Goal: Transaction & Acquisition: Purchase product/service

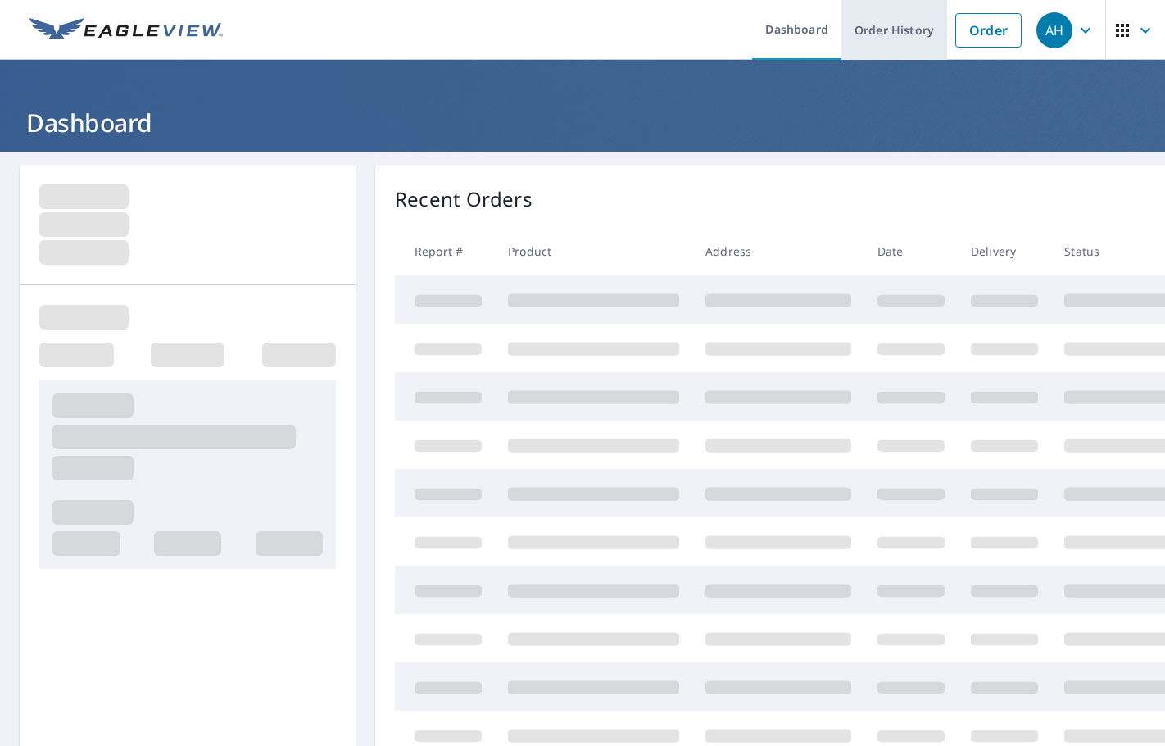
click at [909, 24] on link "Order History" at bounding box center [895, 30] width 106 height 60
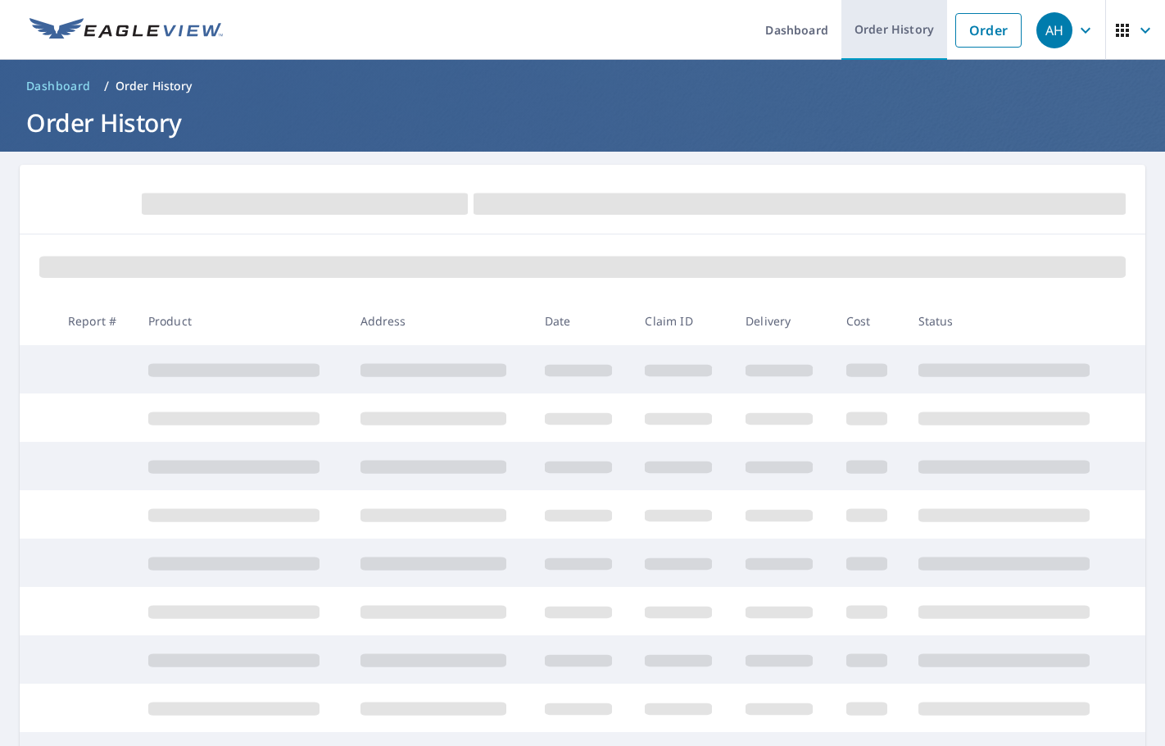
click at [890, 36] on link "Order History" at bounding box center [895, 30] width 106 height 60
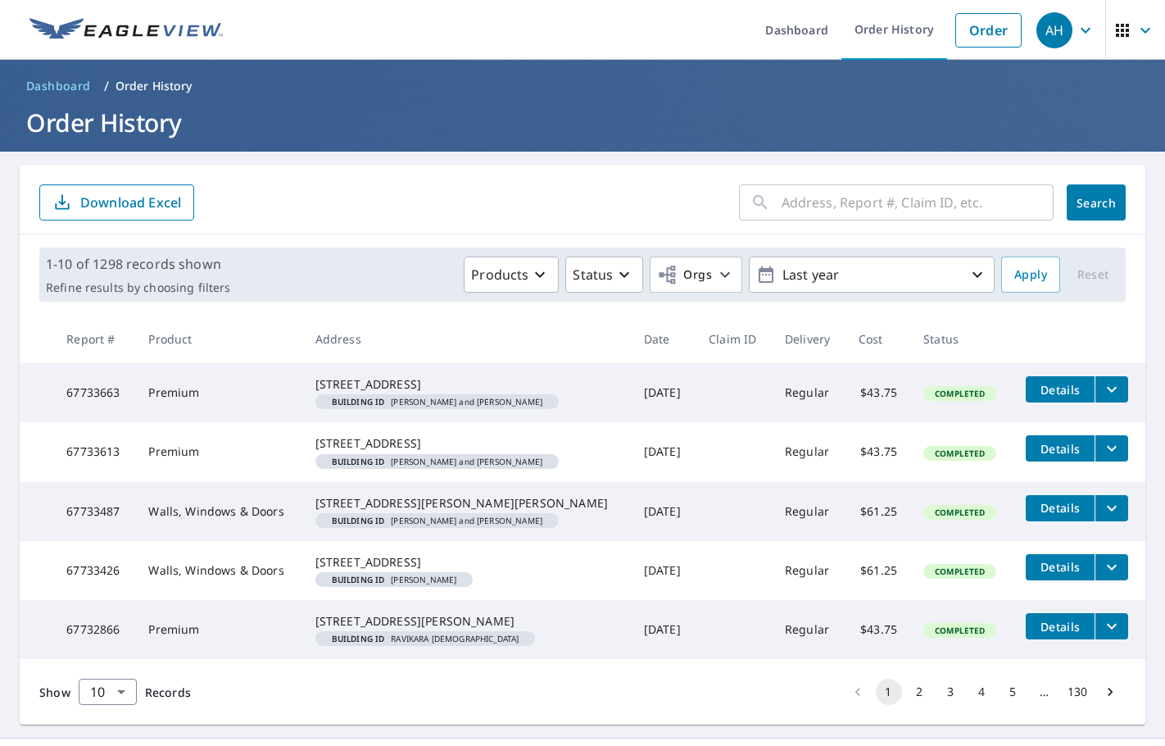
click at [782, 216] on input "text" at bounding box center [918, 202] width 272 height 46
paste input "[STREET_ADDRESS]"
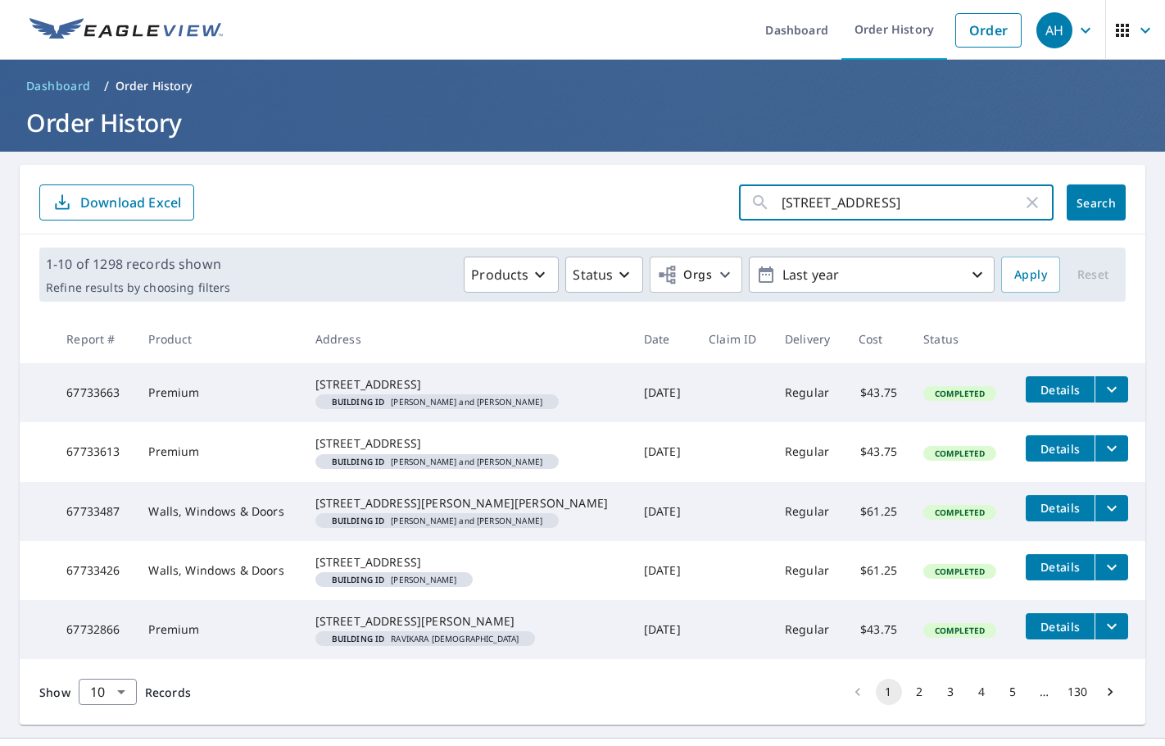
drag, startPoint x: 874, startPoint y: 202, endPoint x: 1035, endPoint y: 193, distance: 161.6
click at [1035, 193] on div "[STREET_ADDRESS] ​" at bounding box center [896, 202] width 315 height 36
type input "2930 Wildbrook"
click button "Search" at bounding box center [1096, 202] width 59 height 36
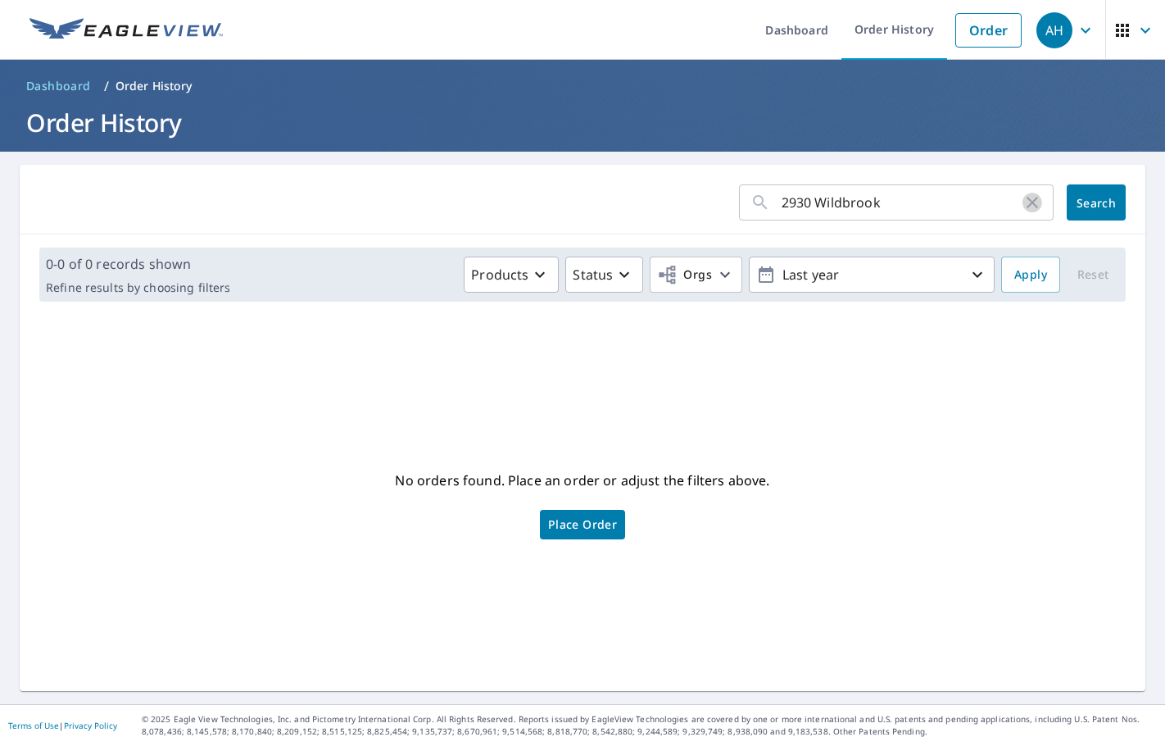
click at [1023, 203] on icon "button" at bounding box center [1033, 203] width 20 height 20
click at [1060, 33] on div "AH" at bounding box center [1055, 30] width 36 height 36
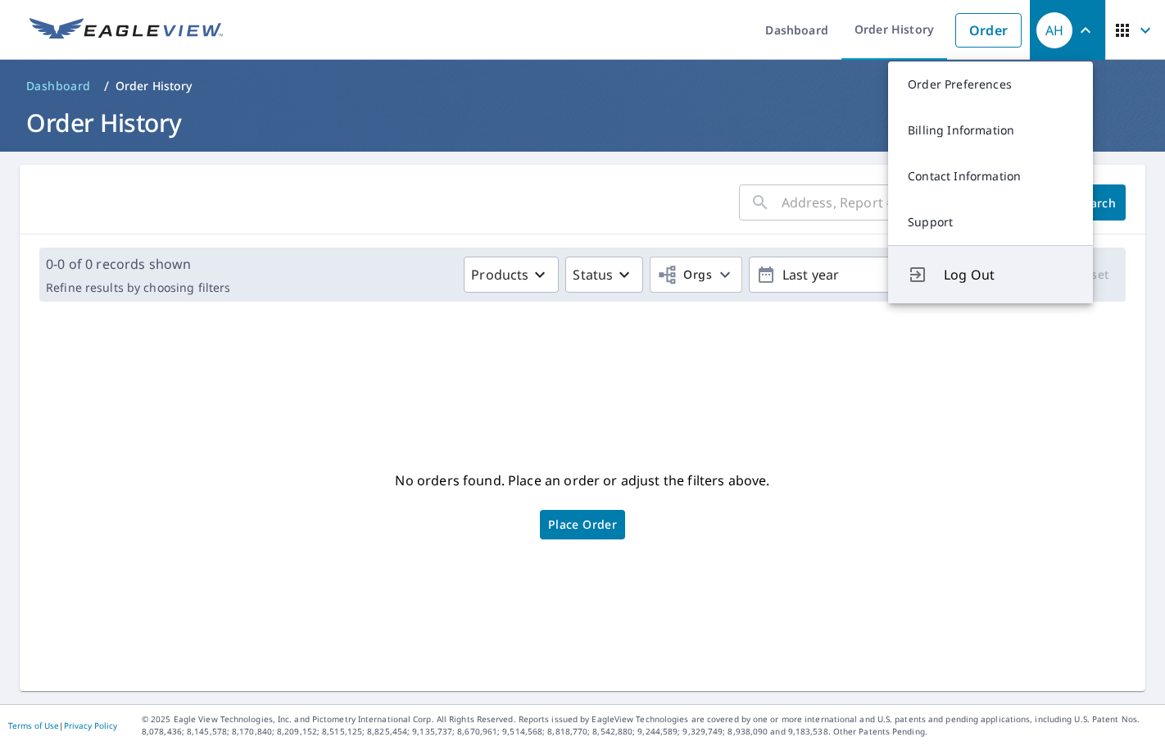
click at [980, 288] on button "Log Out" at bounding box center [990, 274] width 205 height 58
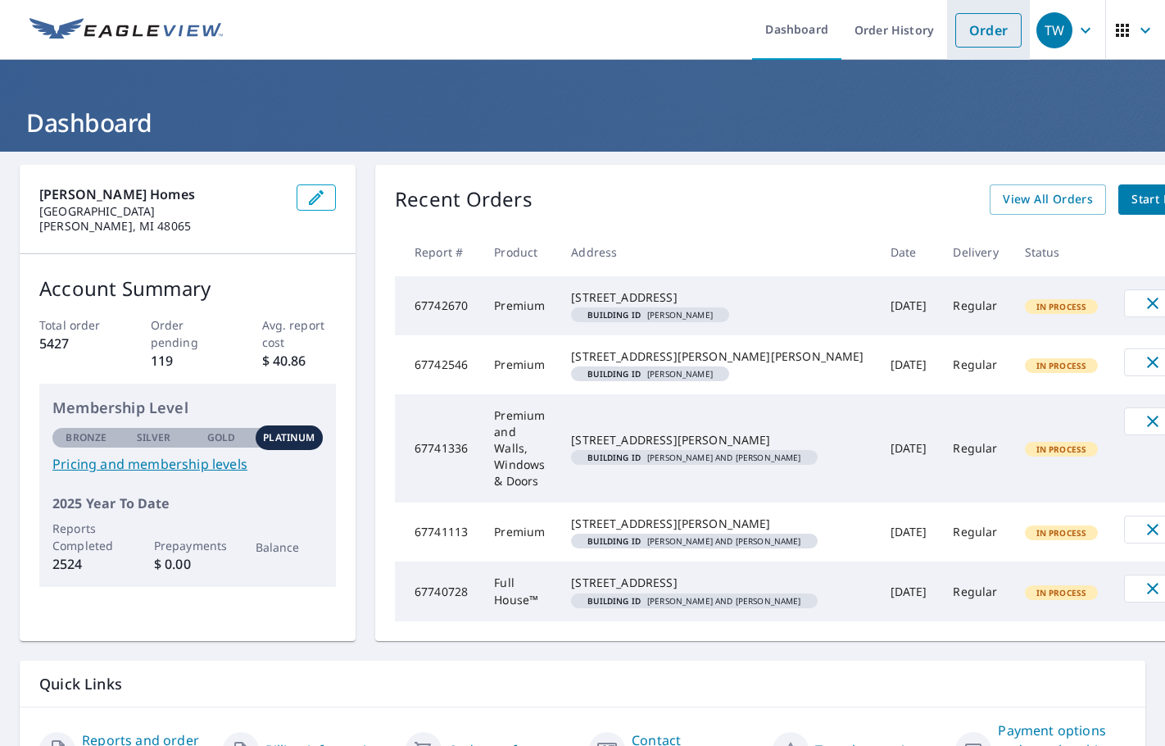
click at [978, 26] on link "Order" at bounding box center [988, 30] width 66 height 34
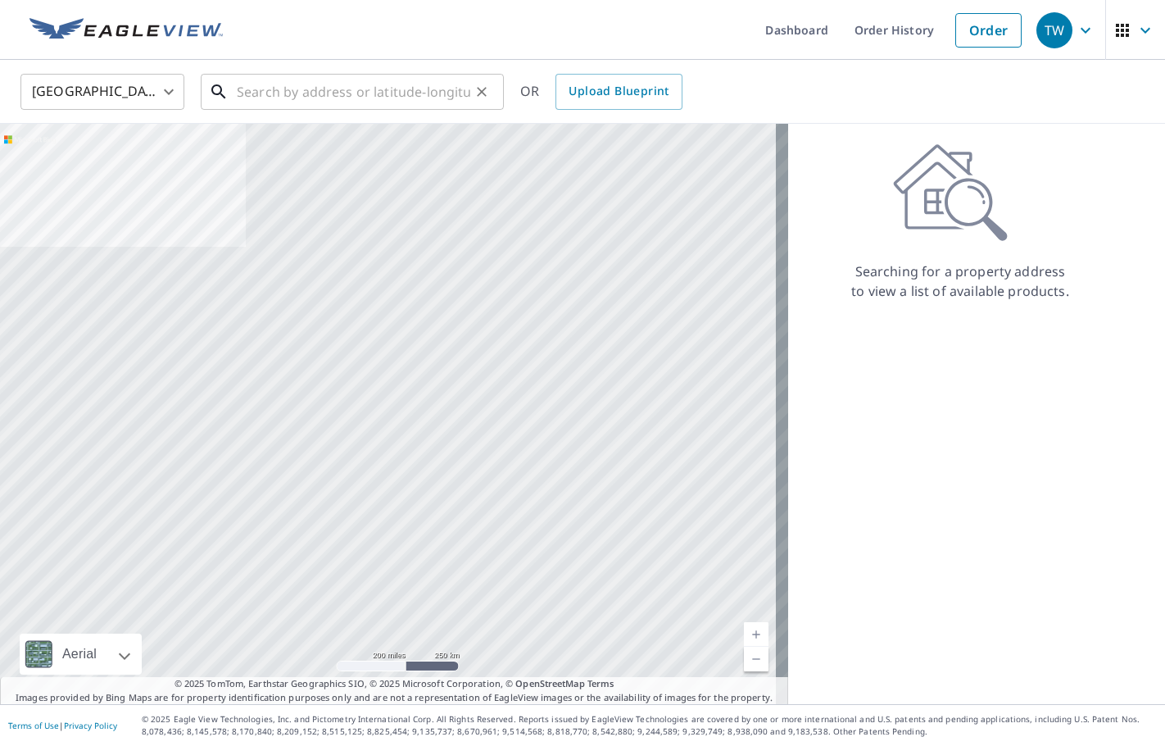
click at [383, 90] on input "text" at bounding box center [354, 92] width 234 height 46
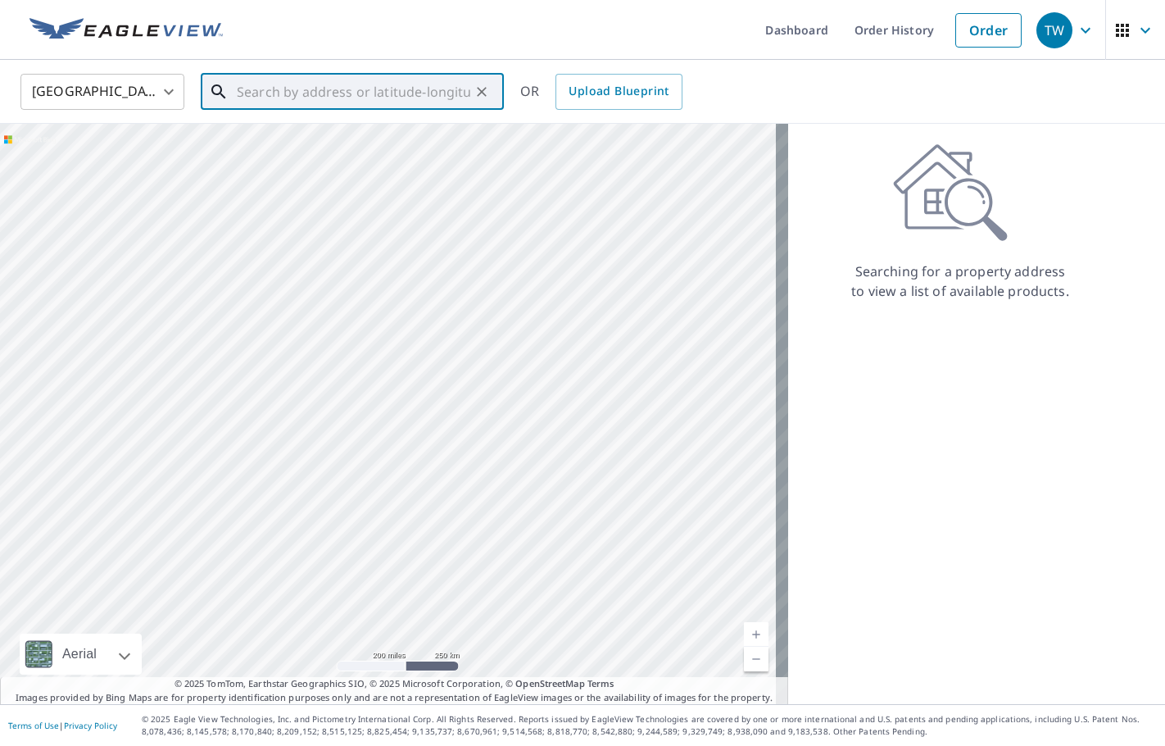
paste input "[STREET_ADDRESS]"
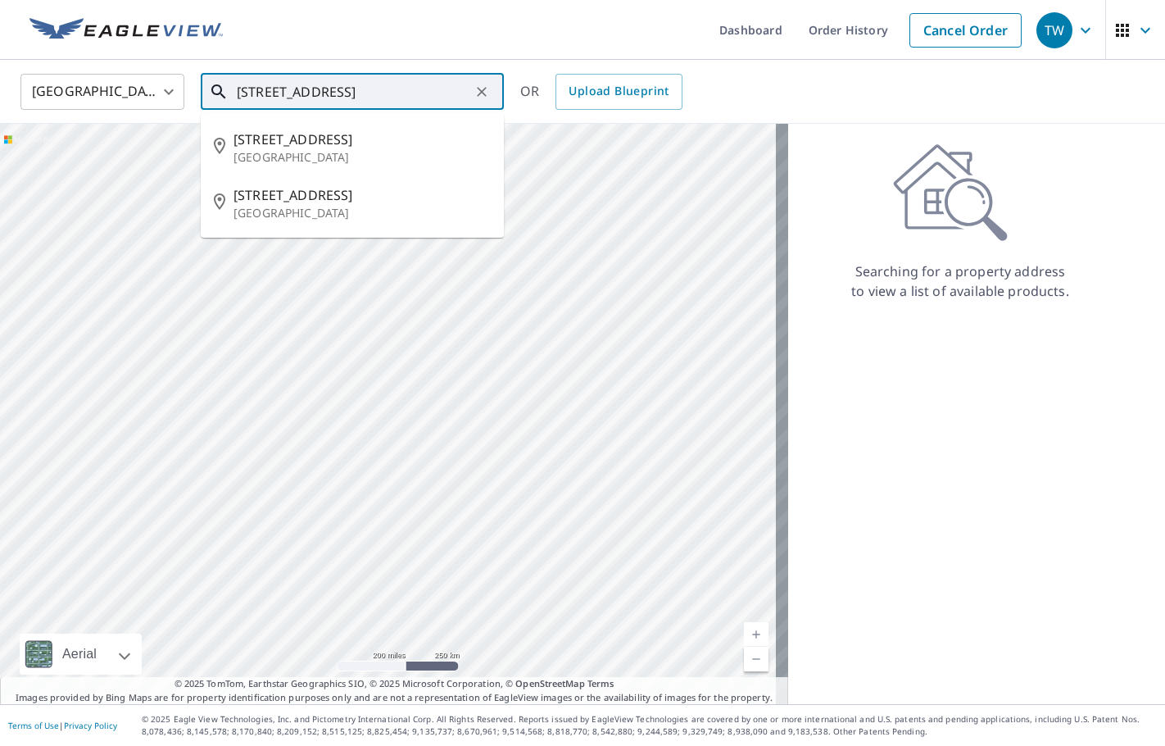
type input "[STREET_ADDRESS]"
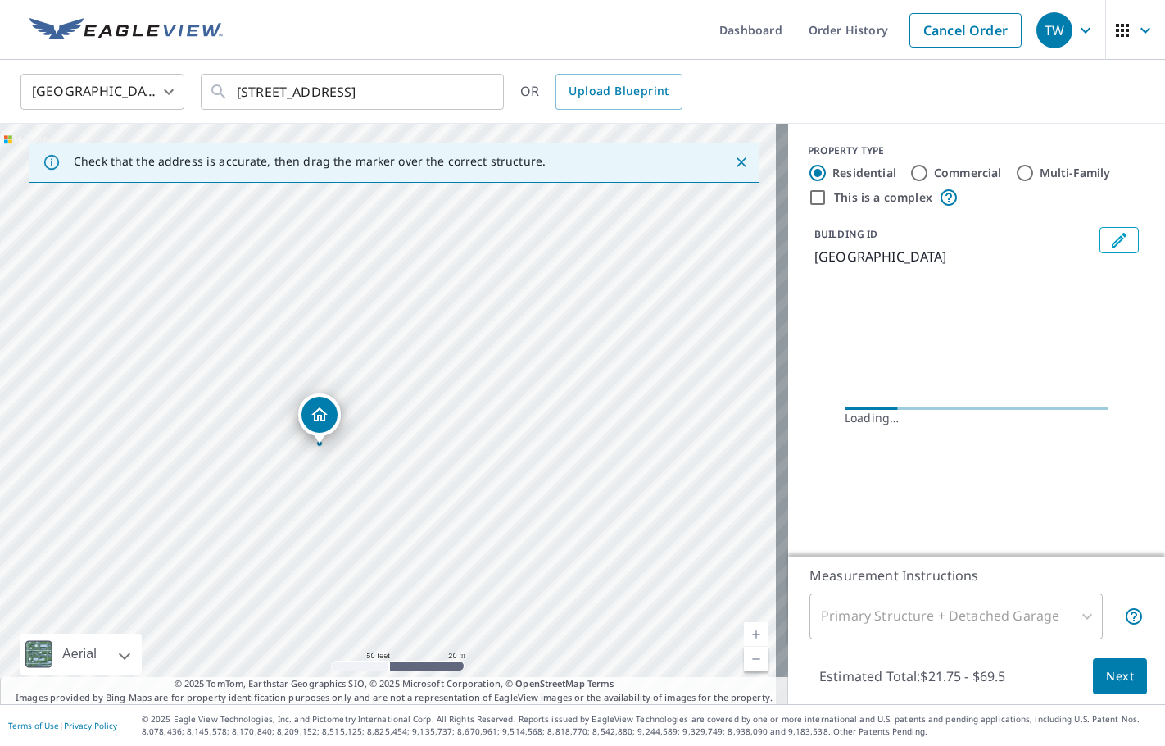
drag, startPoint x: 381, startPoint y: 500, endPoint x: 415, endPoint y: 338, distance: 164.9
click at [415, 338] on div "[GEOGRAPHIC_DATA]" at bounding box center [394, 414] width 788 height 580
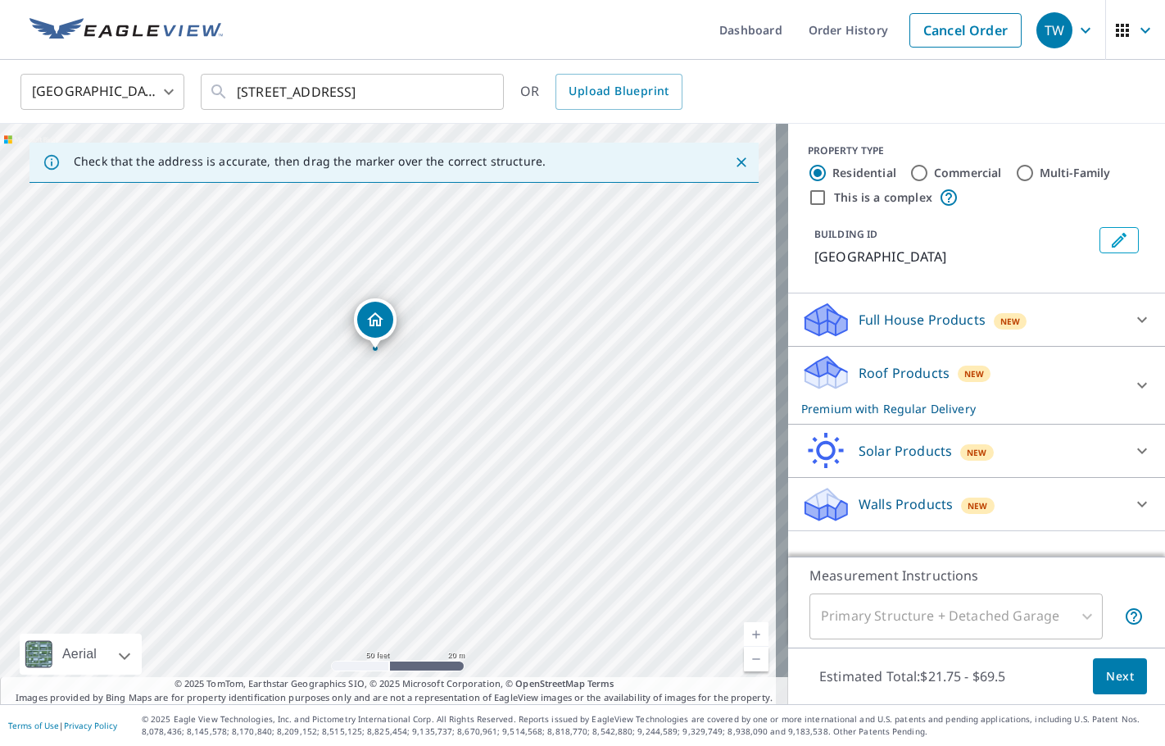
drag, startPoint x: 422, startPoint y: 467, endPoint x: 410, endPoint y: 374, distance: 93.4
click at [410, 374] on div "[GEOGRAPHIC_DATA]" at bounding box center [394, 414] width 788 height 580
click at [485, 95] on icon "Clear" at bounding box center [482, 92] width 10 height 10
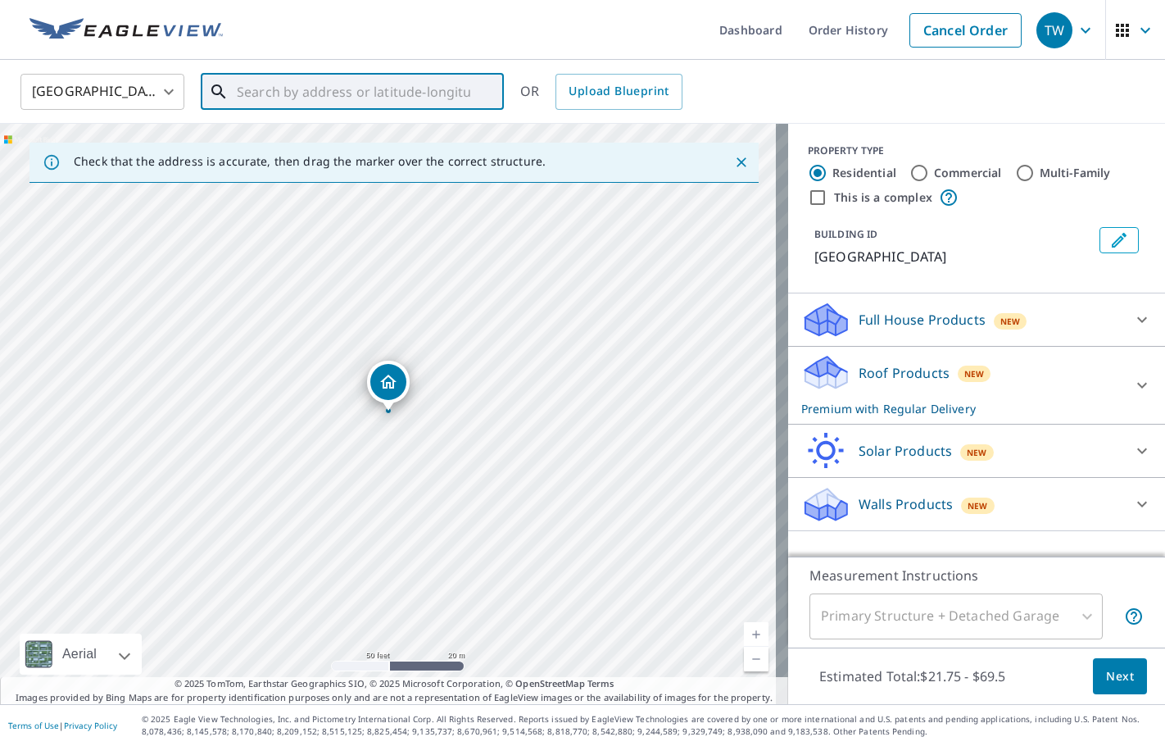
click at [381, 98] on input "text" at bounding box center [354, 92] width 234 height 46
paste input "62520 Dell Ct. [US_STATE], MI 48094"
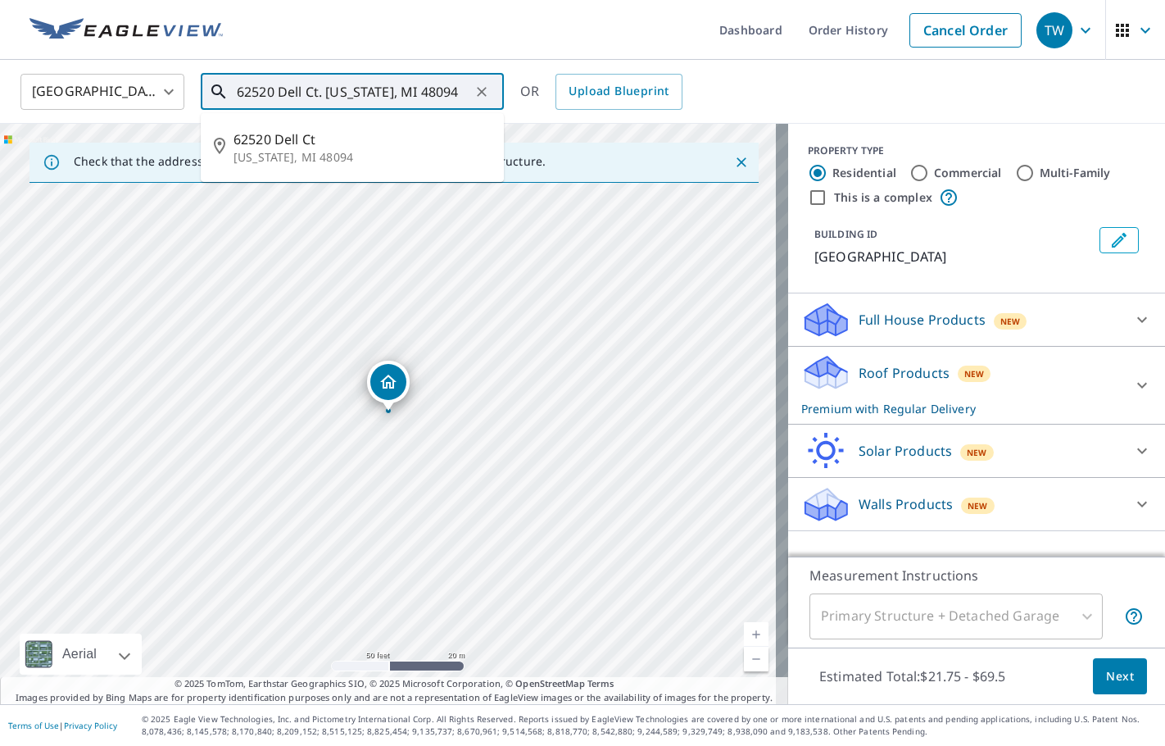
type input "62520 Dell Ct. Washington, MI 48094"
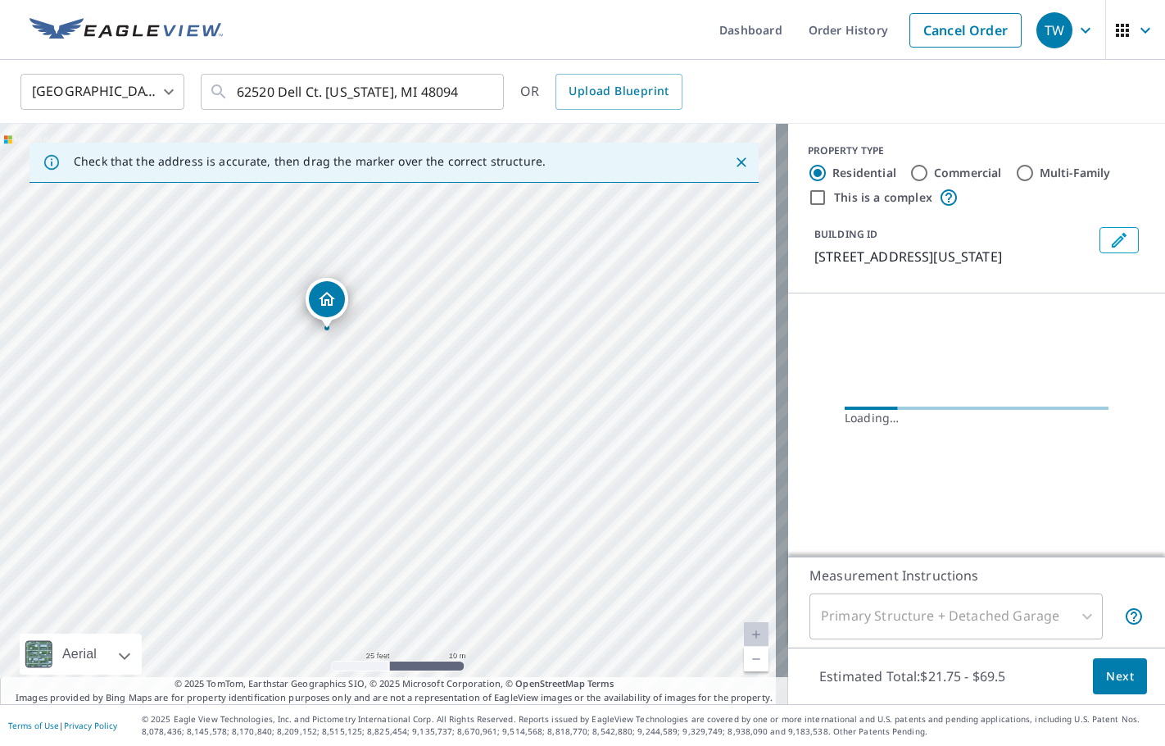
drag, startPoint x: 313, startPoint y: 307, endPoint x: 321, endPoint y: 305, distance: 8.6
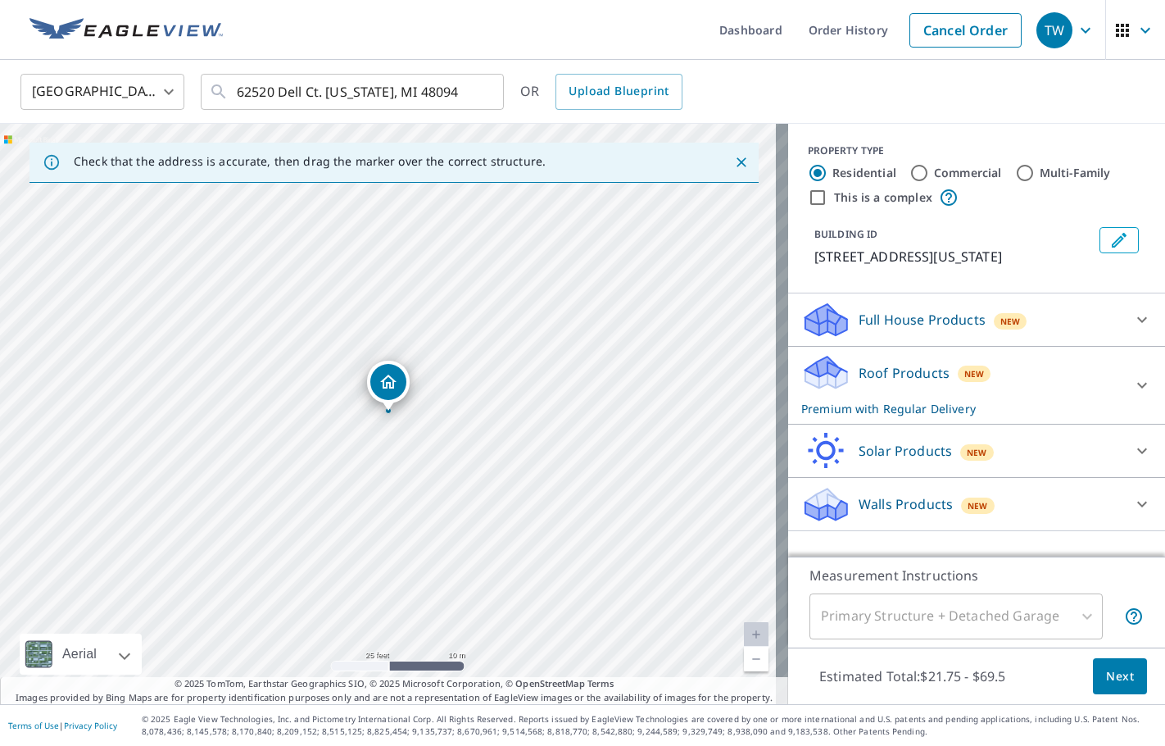
click at [1100, 249] on button "Edit building 1" at bounding box center [1119, 240] width 39 height 26
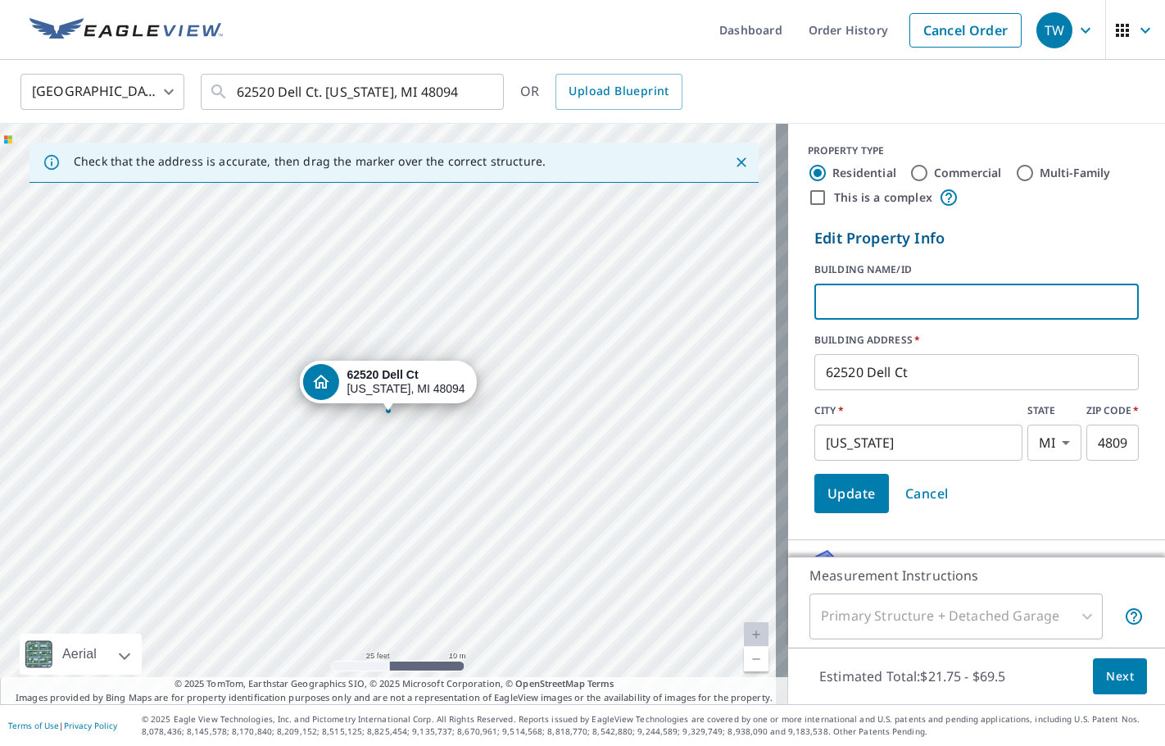
click at [924, 310] on input "text" at bounding box center [977, 302] width 324 height 46
type input "c"
type input "s"
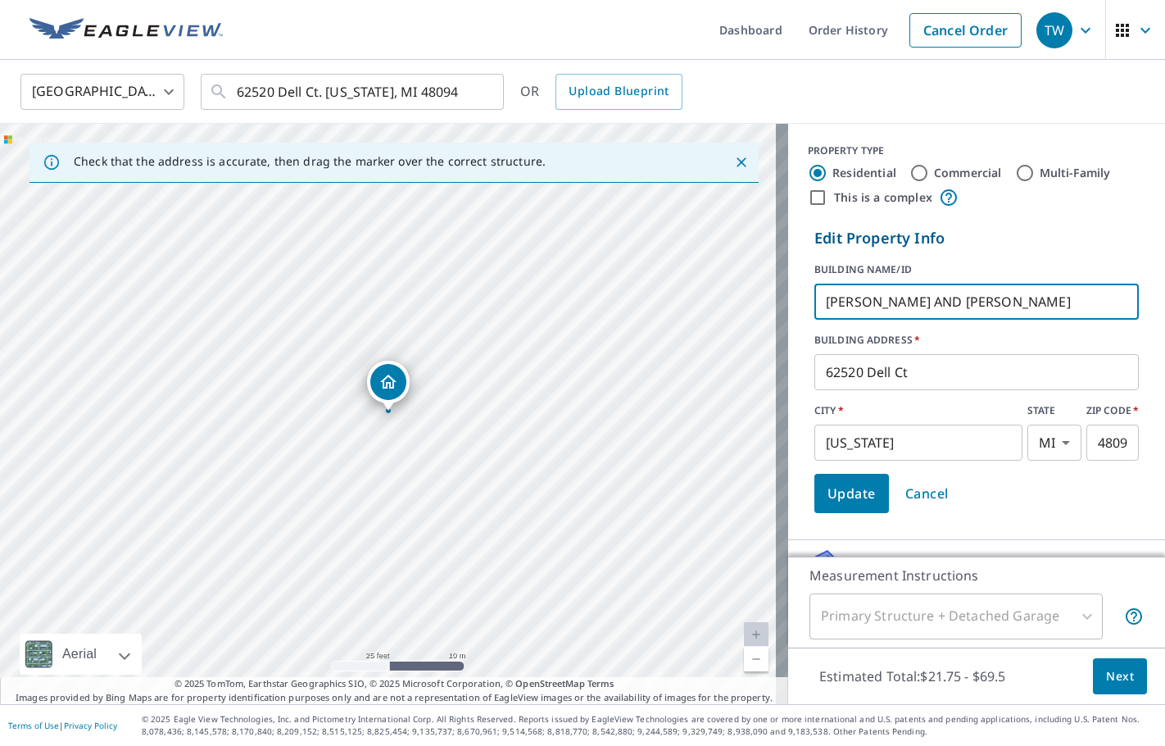
type input "SANDY AND TIM MILLER"
click at [828, 493] on span "Update" at bounding box center [852, 493] width 48 height 23
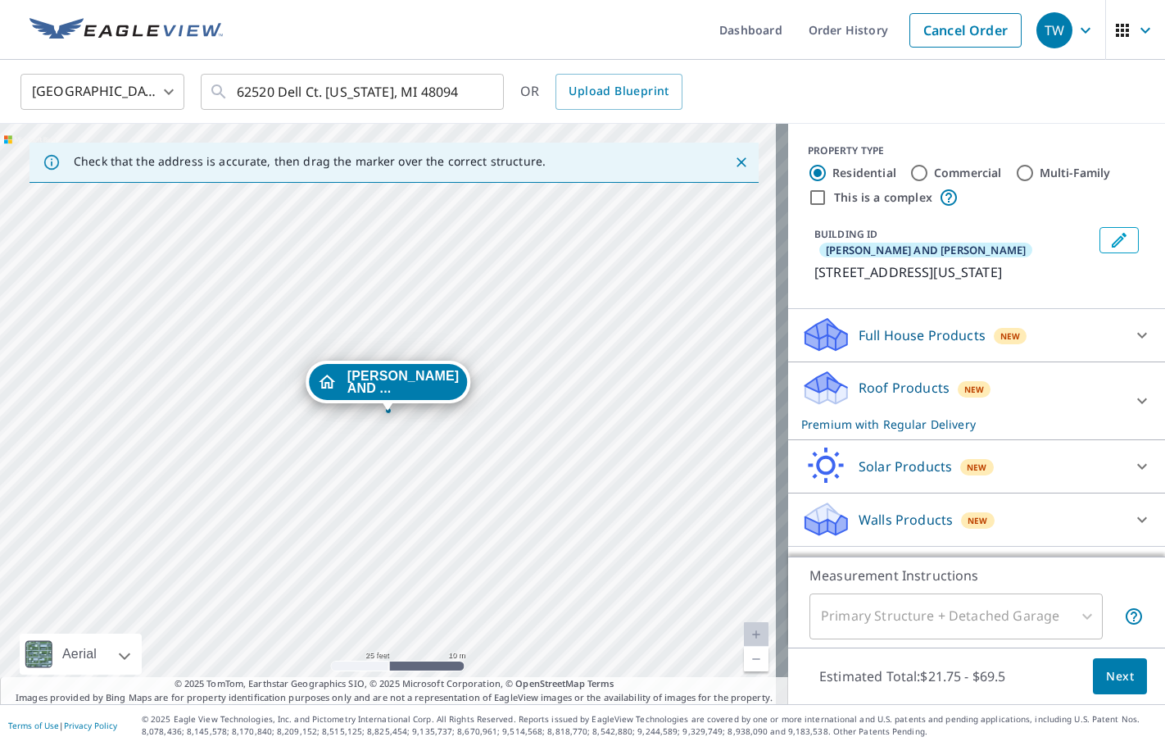
click at [1132, 391] on icon at bounding box center [1142, 401] width 20 height 20
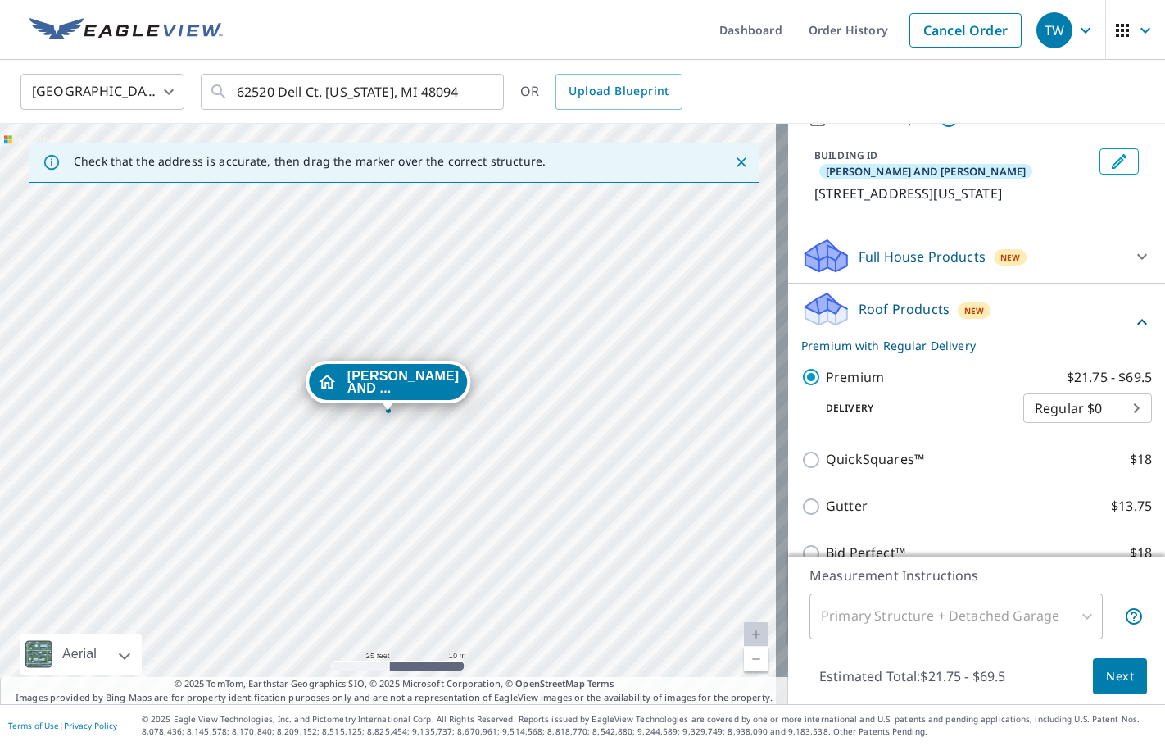
scroll to position [164, 0]
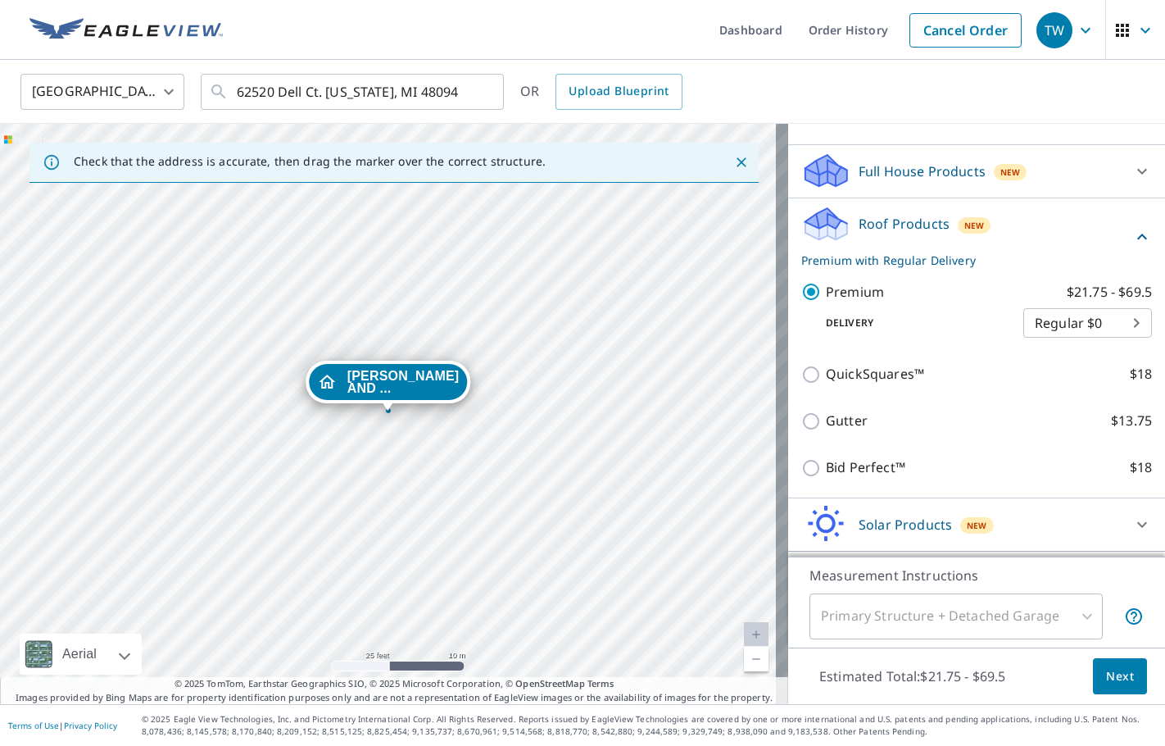
click at [1106, 683] on span "Next" at bounding box center [1120, 676] width 28 height 20
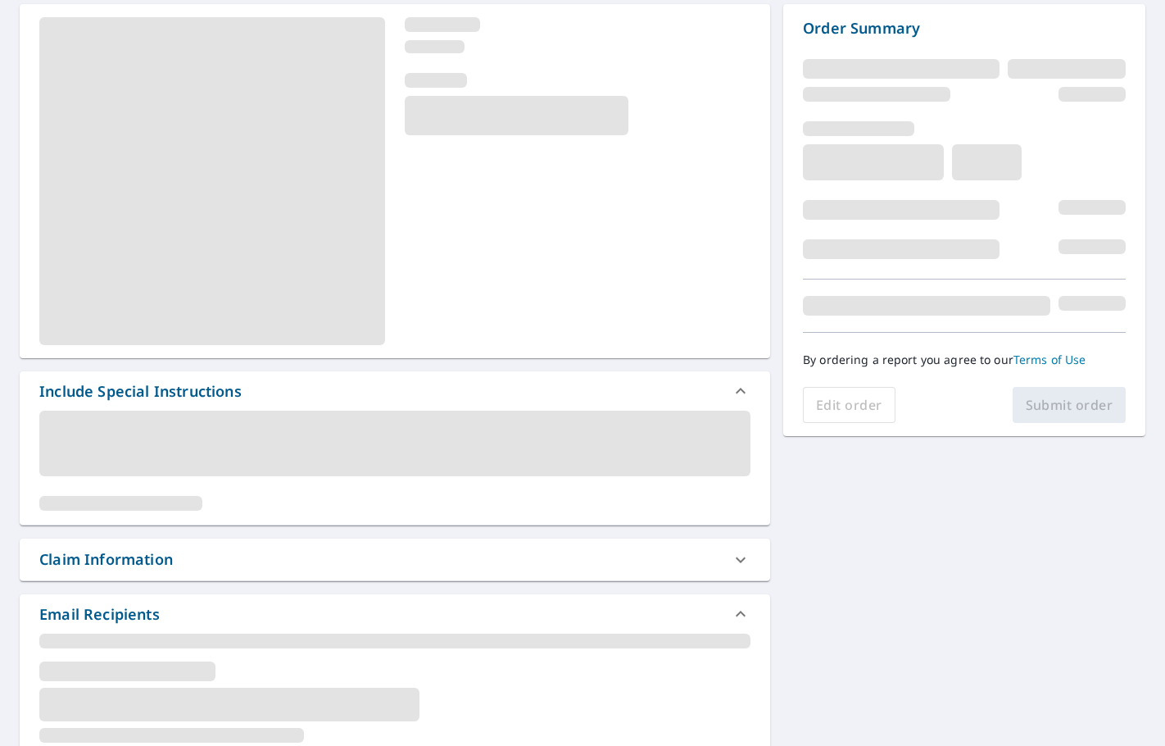
scroll to position [164, 0]
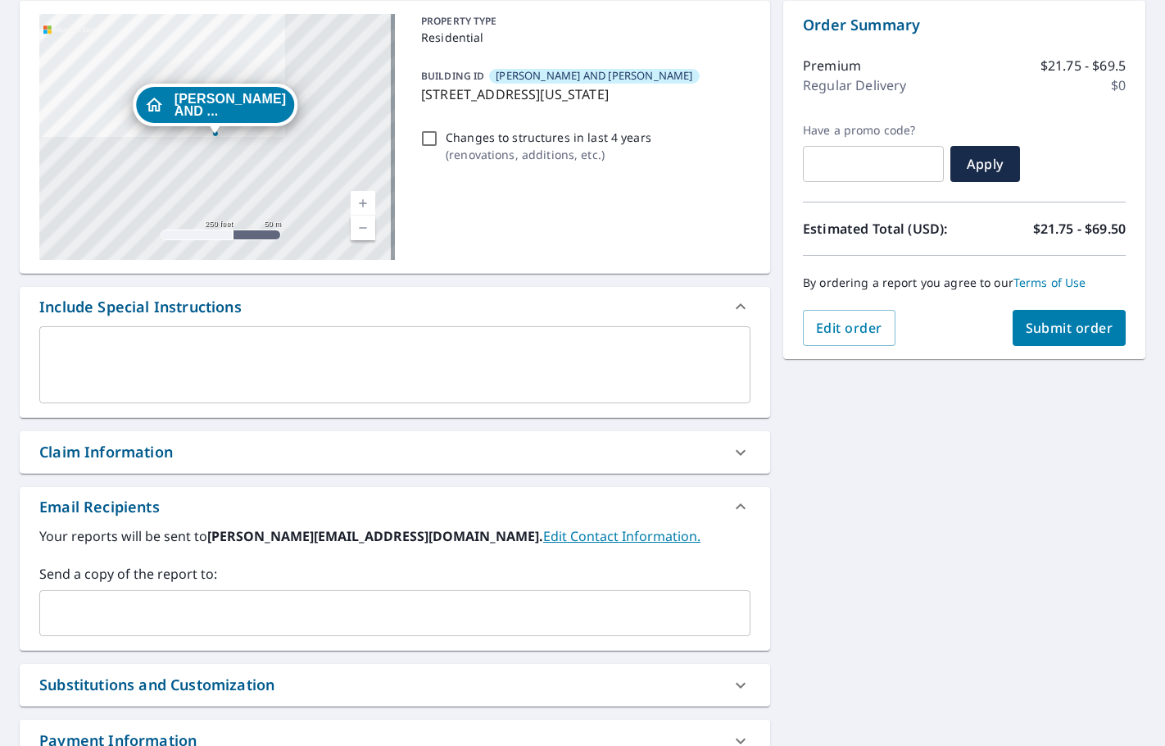
click at [97, 615] on input "text" at bounding box center [383, 612] width 672 height 31
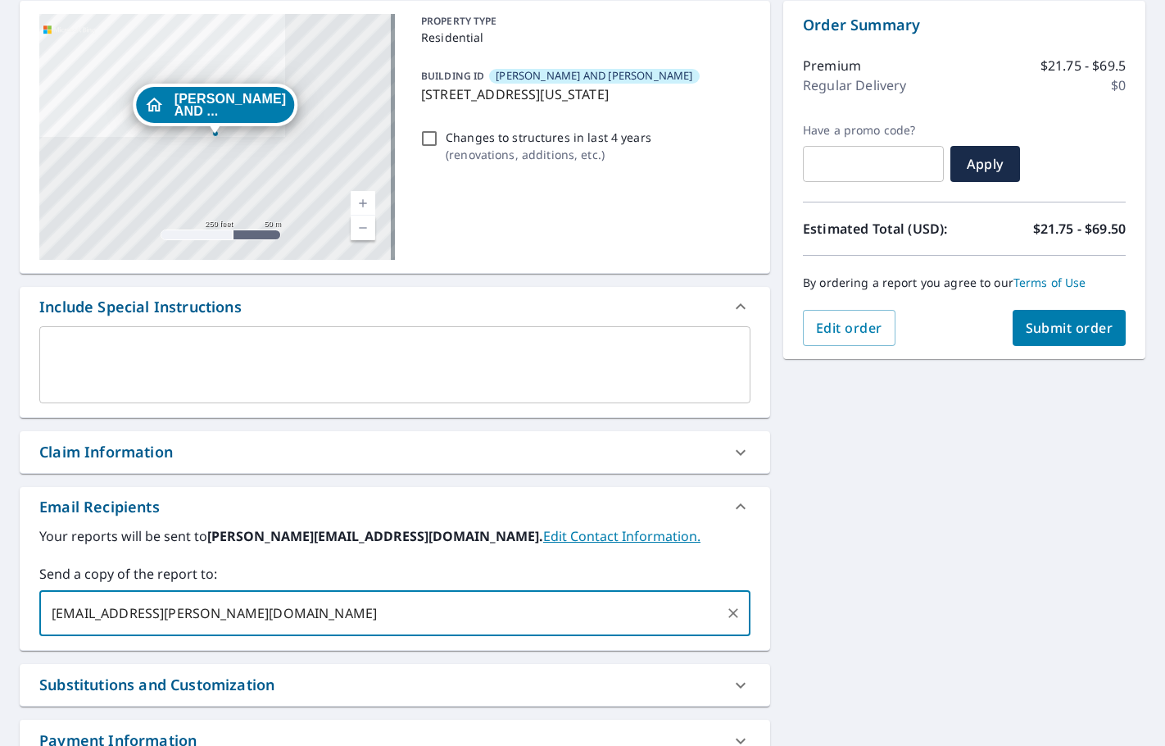
type input "BILL.HYLTON@SCHOENHERRROOFING.COM"
click at [1058, 338] on button "Submit order" at bounding box center [1070, 328] width 114 height 36
checkbox input "true"
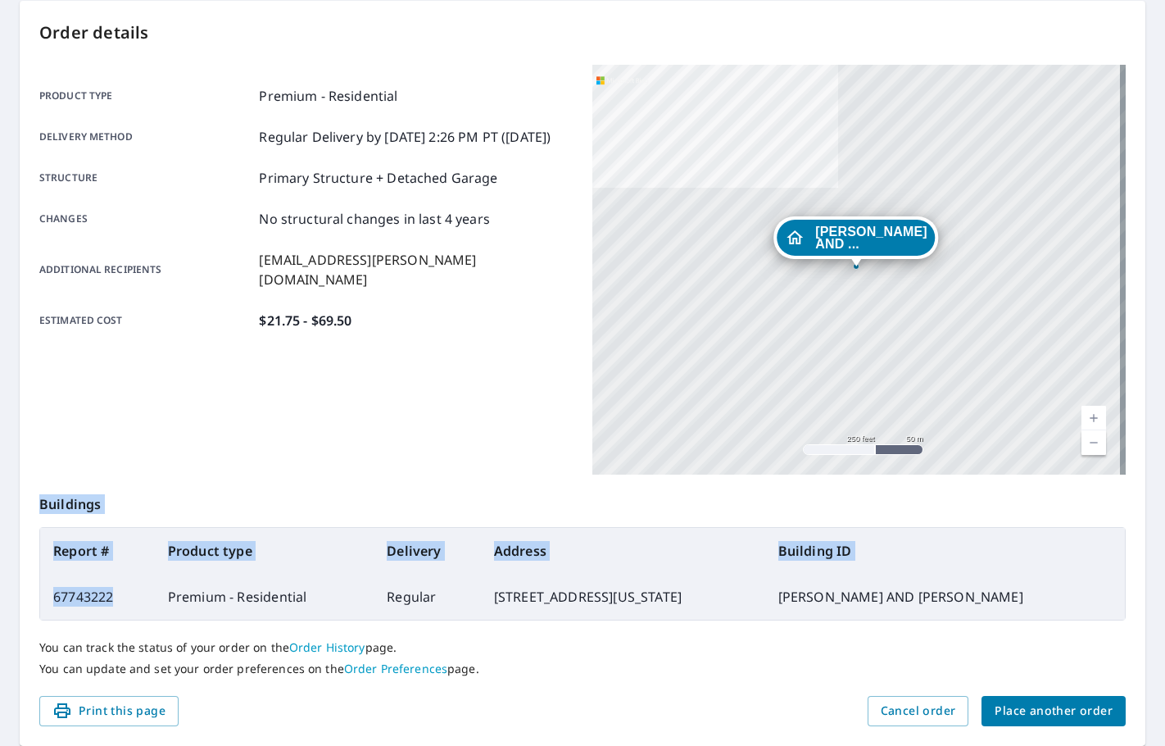
drag, startPoint x: 129, startPoint y: 602, endPoint x: 38, endPoint y: 592, distance: 92.4
click at [38, 592] on div "Order details Product type Premium - Residential Delivery method Regular Delive…" at bounding box center [583, 373] width 1126 height 745
drag, startPoint x: 38, startPoint y: 592, endPoint x: 128, endPoint y: 613, distance: 92.6
click at [128, 613] on td "67743222" at bounding box center [97, 597] width 115 height 46
drag, startPoint x: 124, startPoint y: 600, endPoint x: 56, endPoint y: 601, distance: 68.0
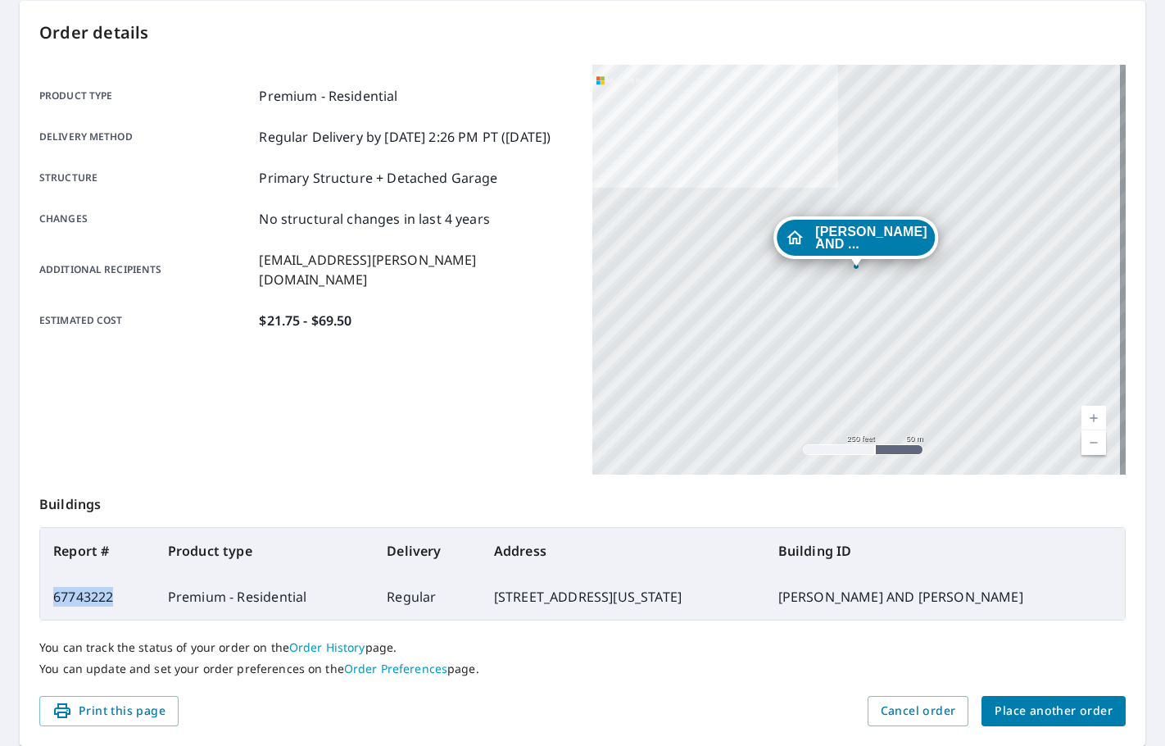
click at [56, 601] on td "67743222" at bounding box center [97, 597] width 115 height 46
copy td "67743222"
click at [1003, 718] on span "Place another order" at bounding box center [1054, 711] width 118 height 20
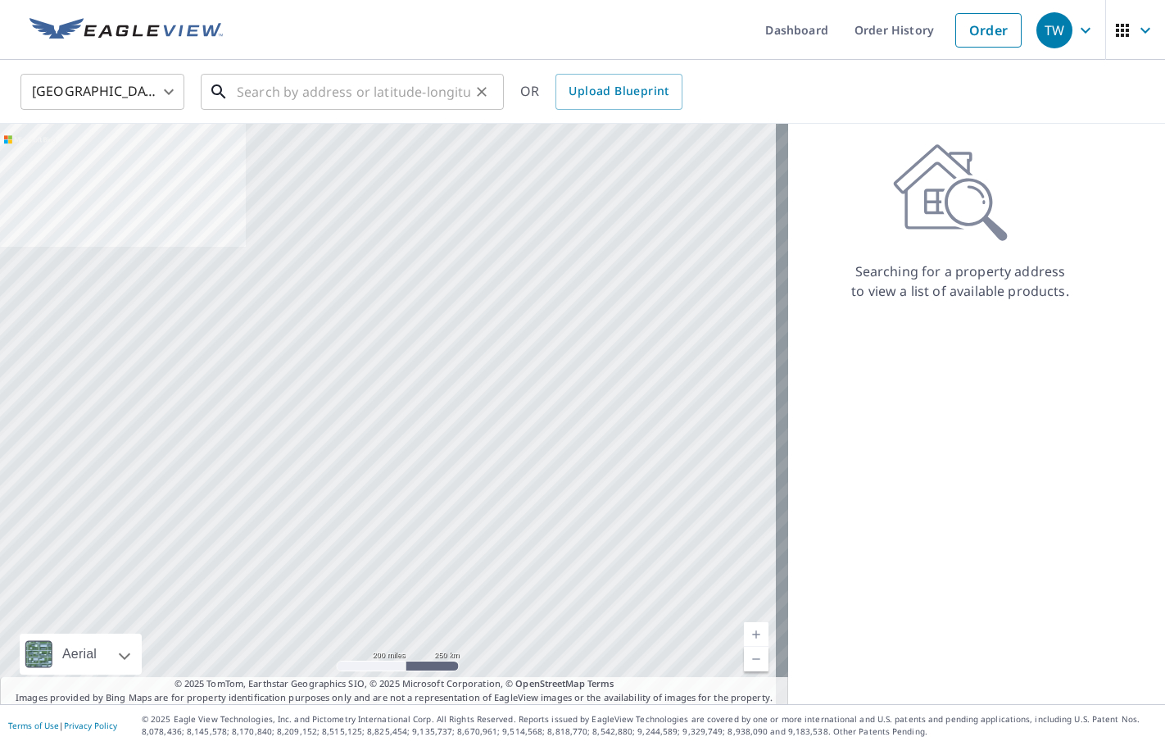
click at [295, 79] on input "text" at bounding box center [354, 92] width 234 height 46
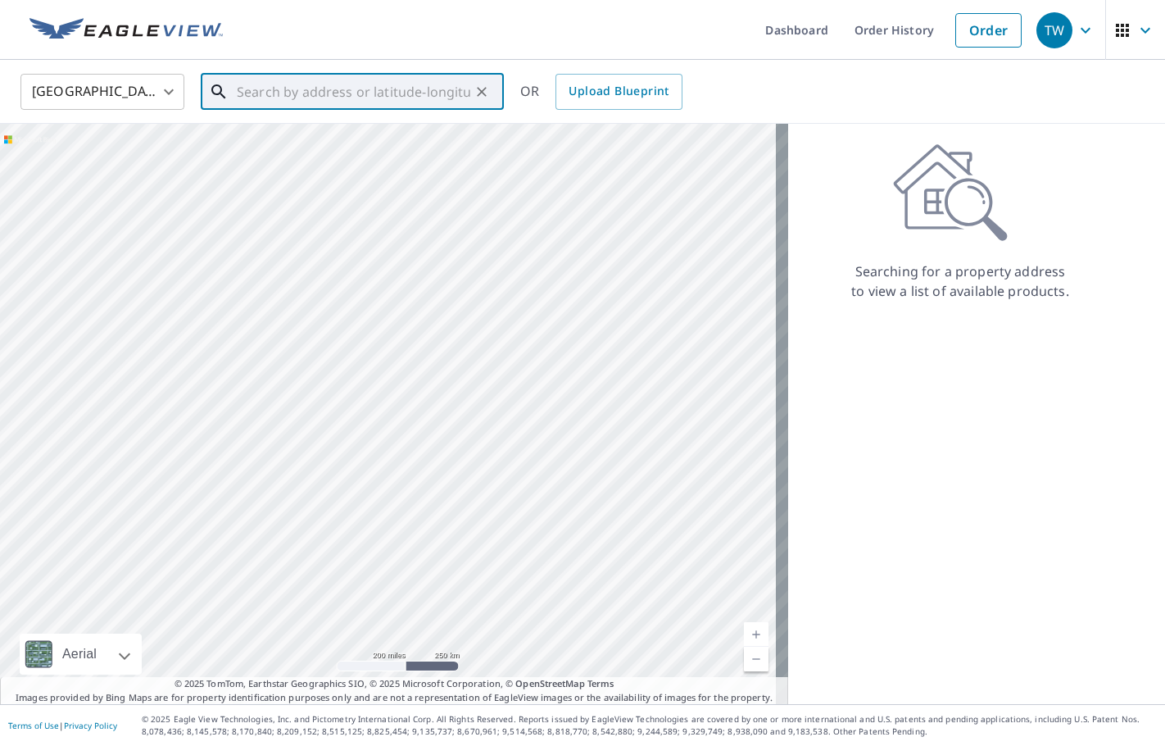
paste input "1180 Seneca Rd. Lake Orion, MI 48362"
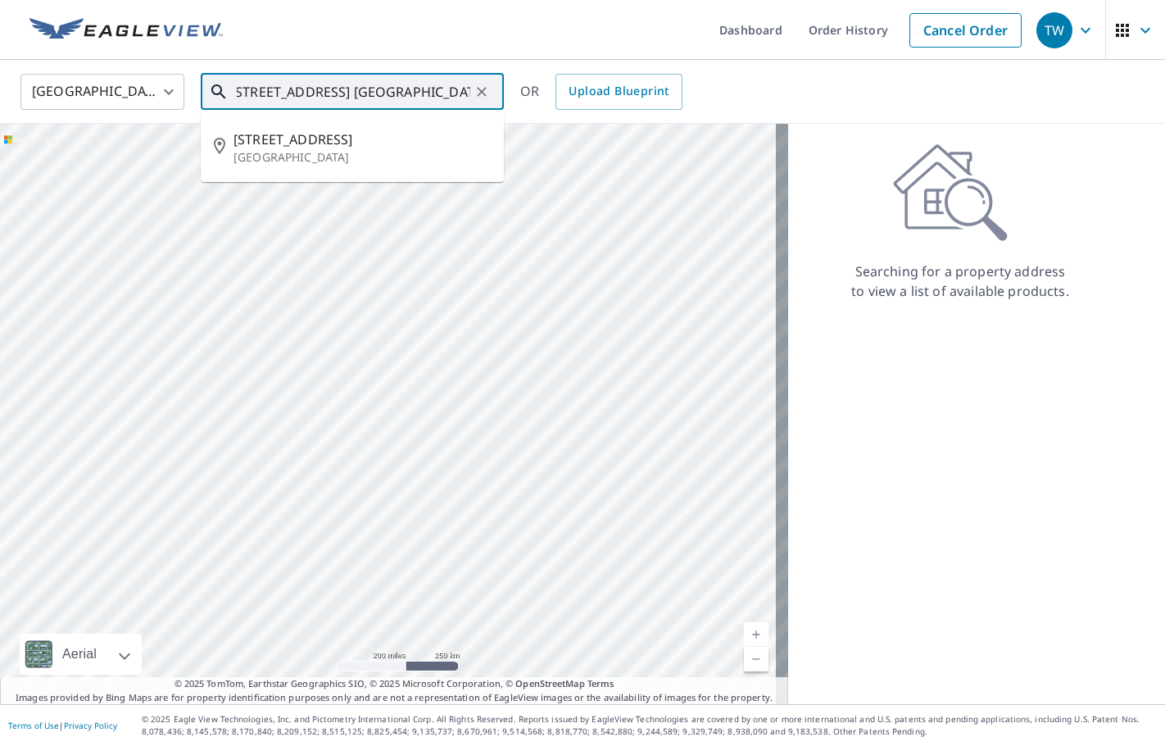
type input "1180 Seneca Rd. Lake Orion, MI 48362"
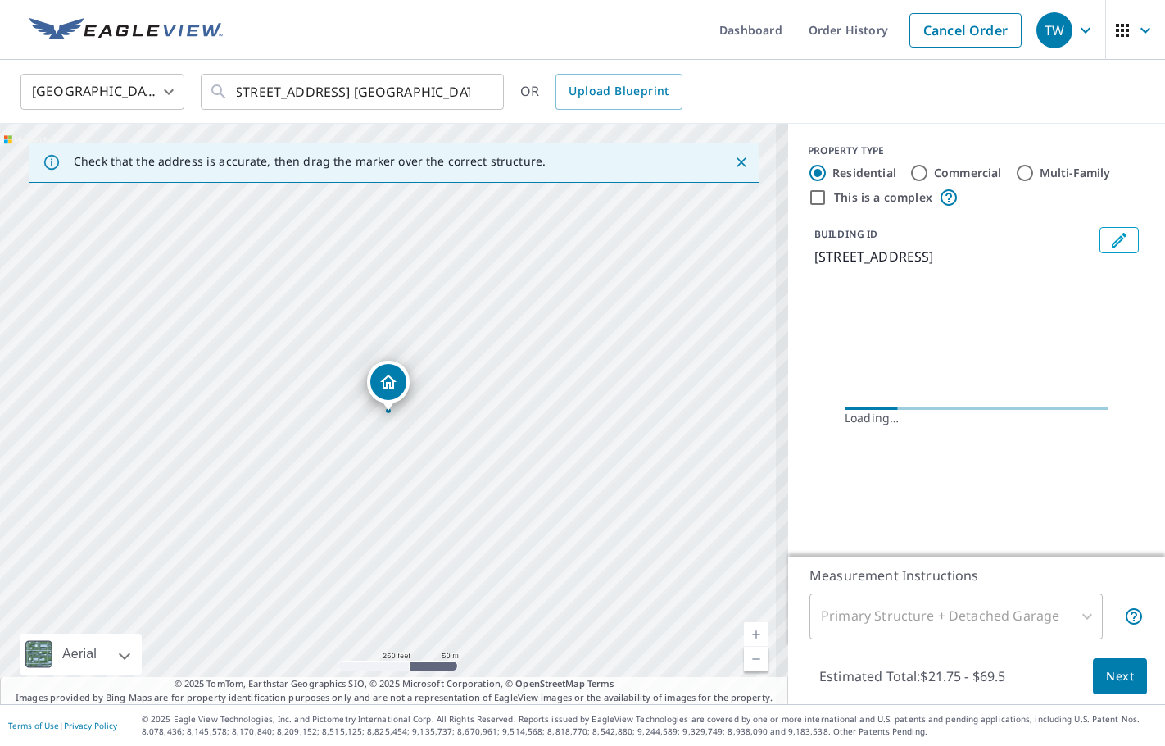
scroll to position [0, 0]
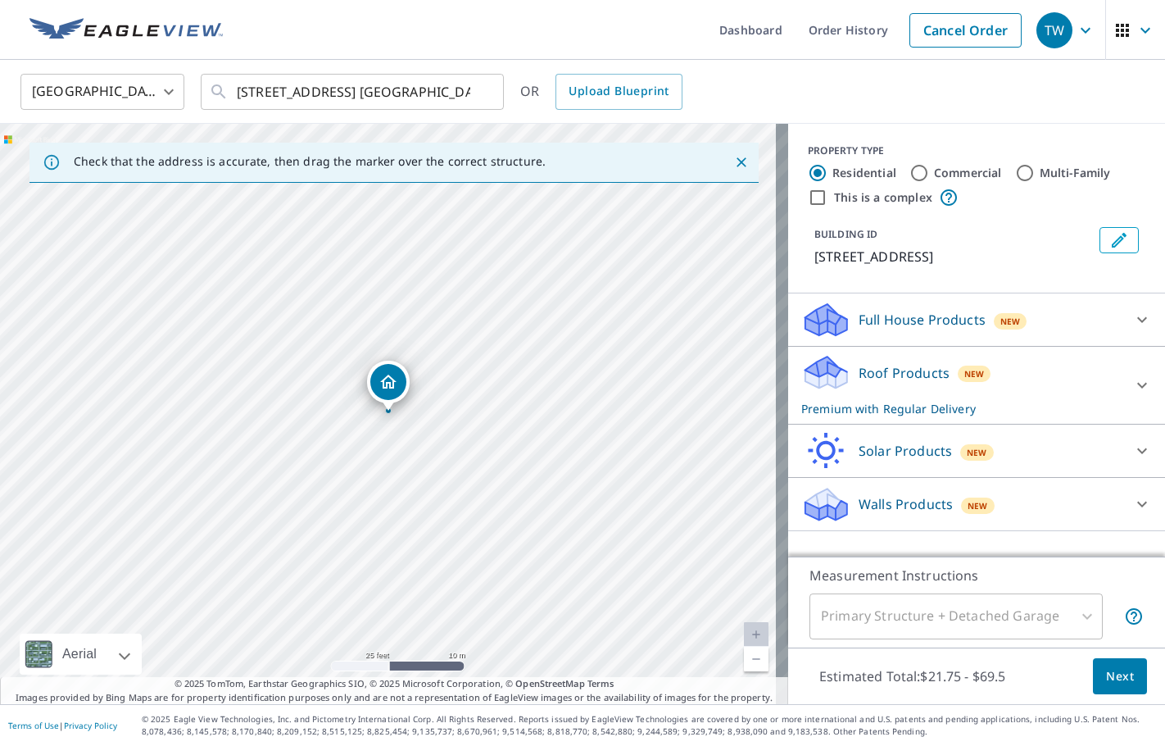
click at [1110, 243] on icon "Edit building 1" at bounding box center [1120, 240] width 20 height 20
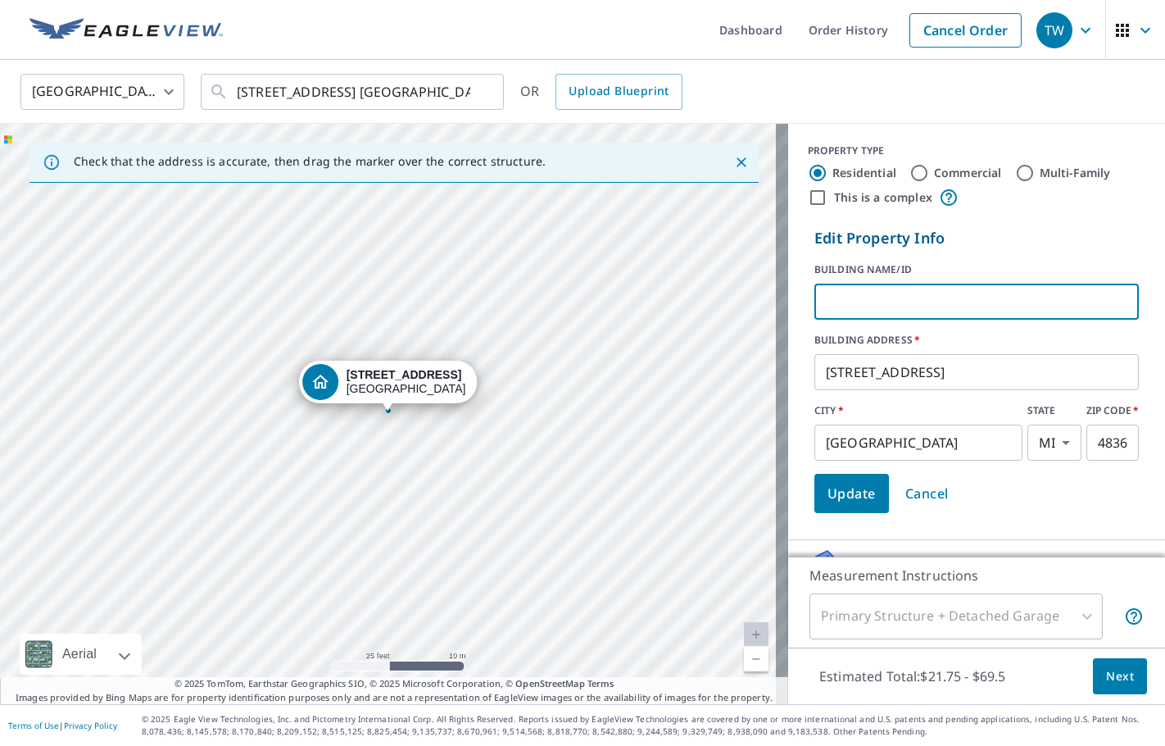
click at [886, 303] on input "text" at bounding box center [977, 302] width 324 height 46
type input "a"
type input "ALEX PRIVERT"
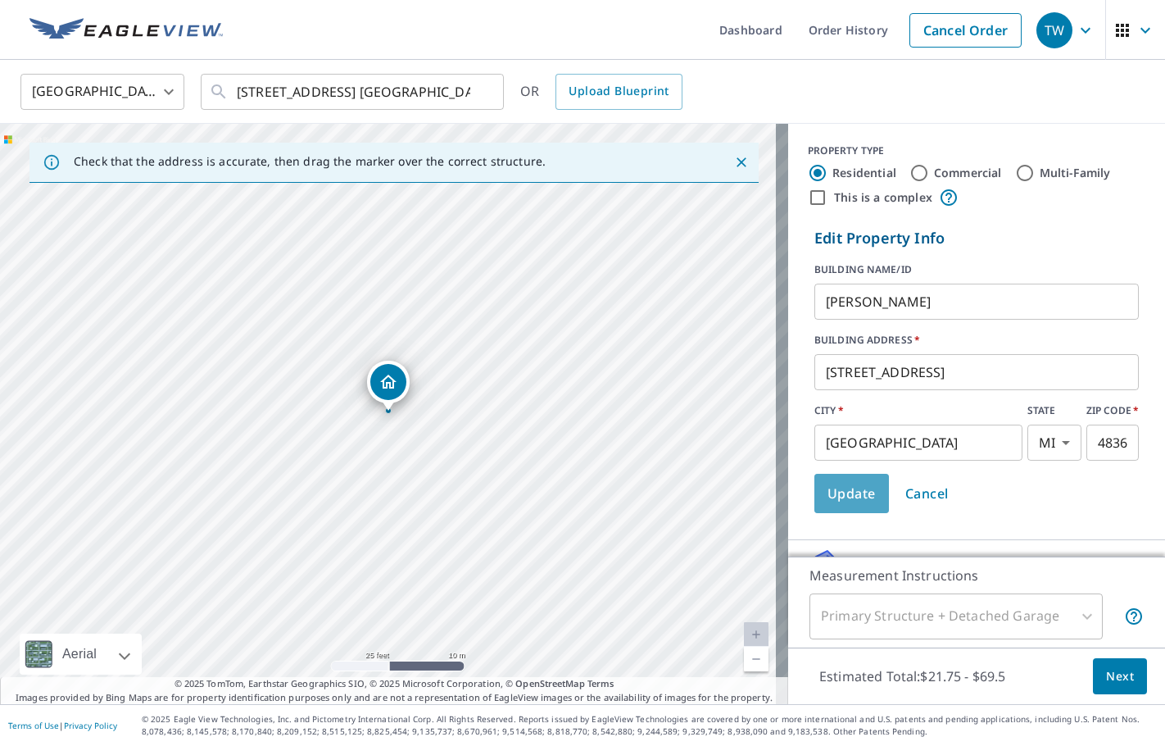
click at [846, 506] on button "Update" at bounding box center [852, 493] width 75 height 39
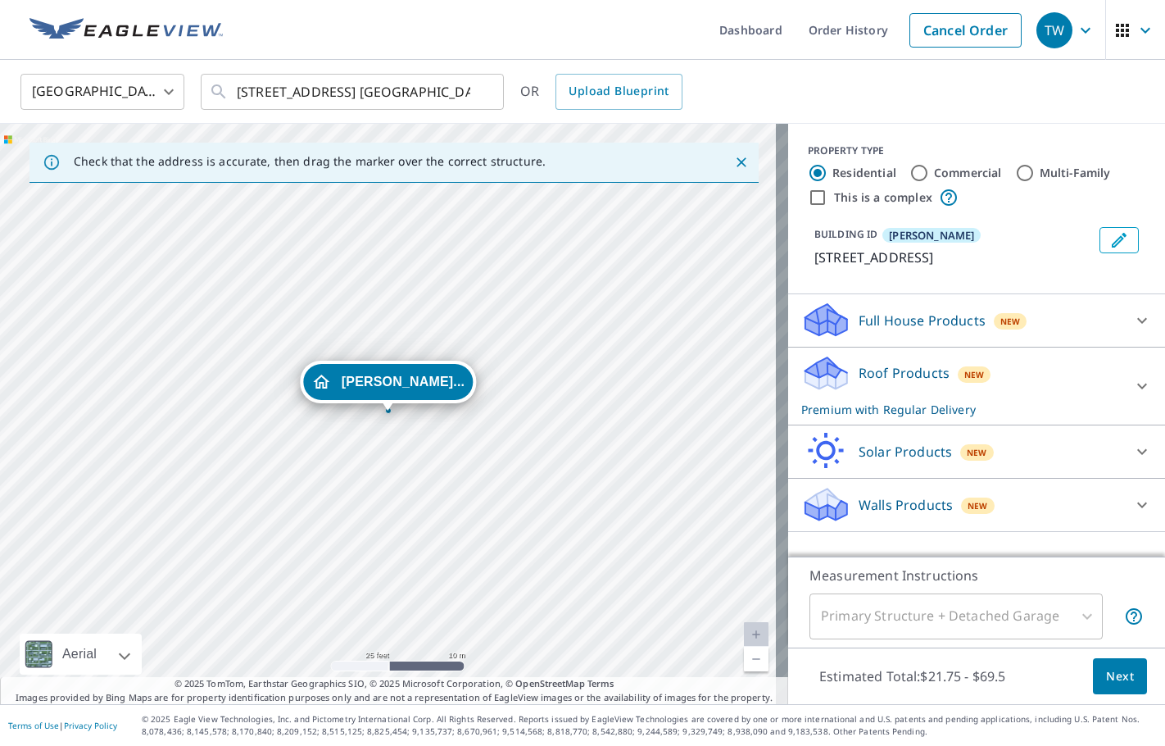
click at [1132, 383] on icon at bounding box center [1142, 386] width 20 height 20
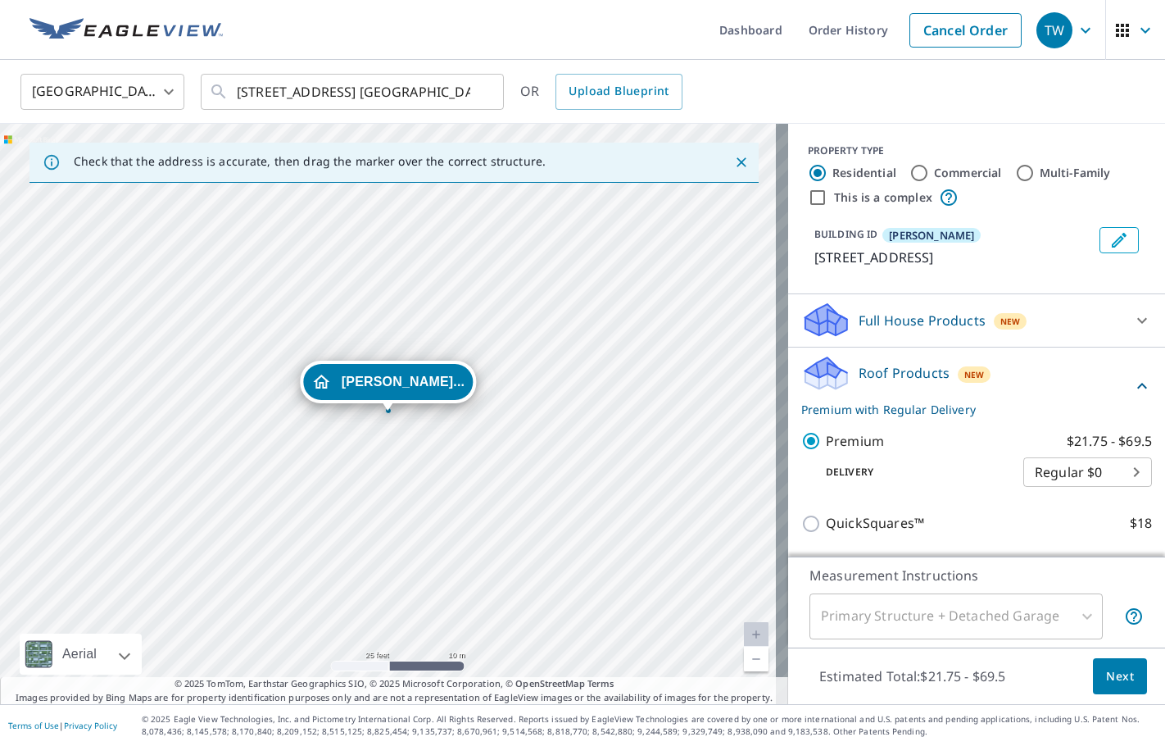
click at [1114, 679] on span "Next" at bounding box center [1120, 676] width 28 height 20
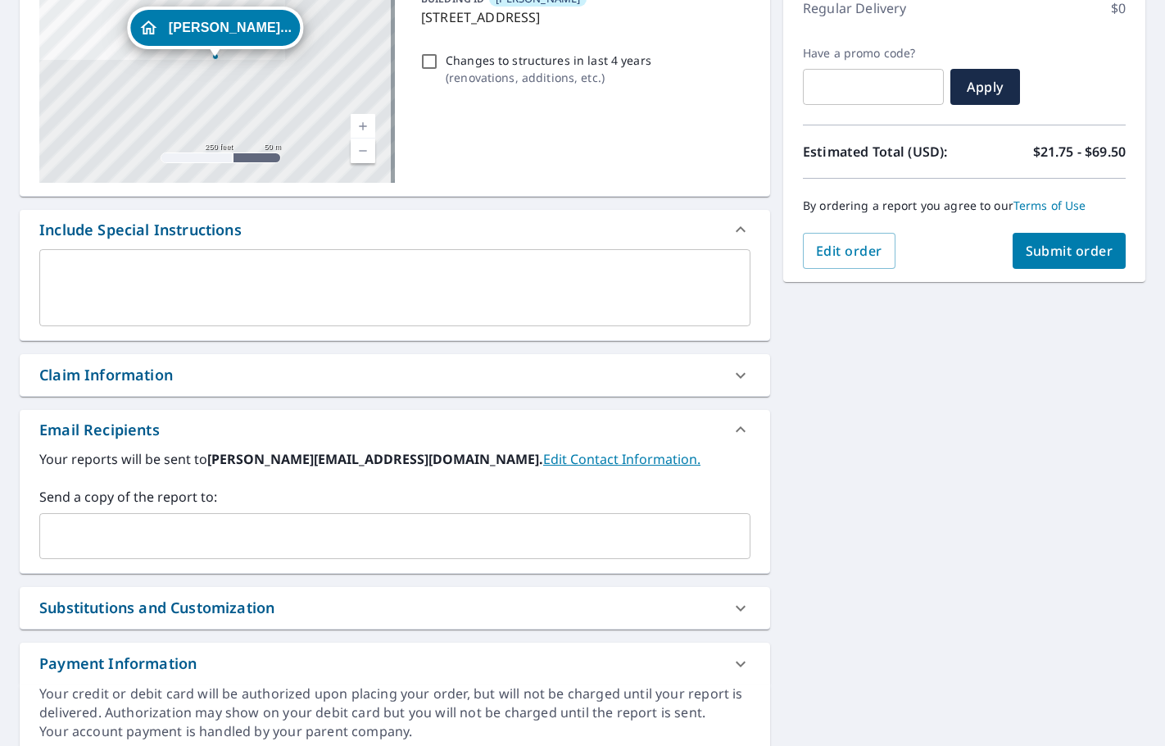
scroll to position [246, 0]
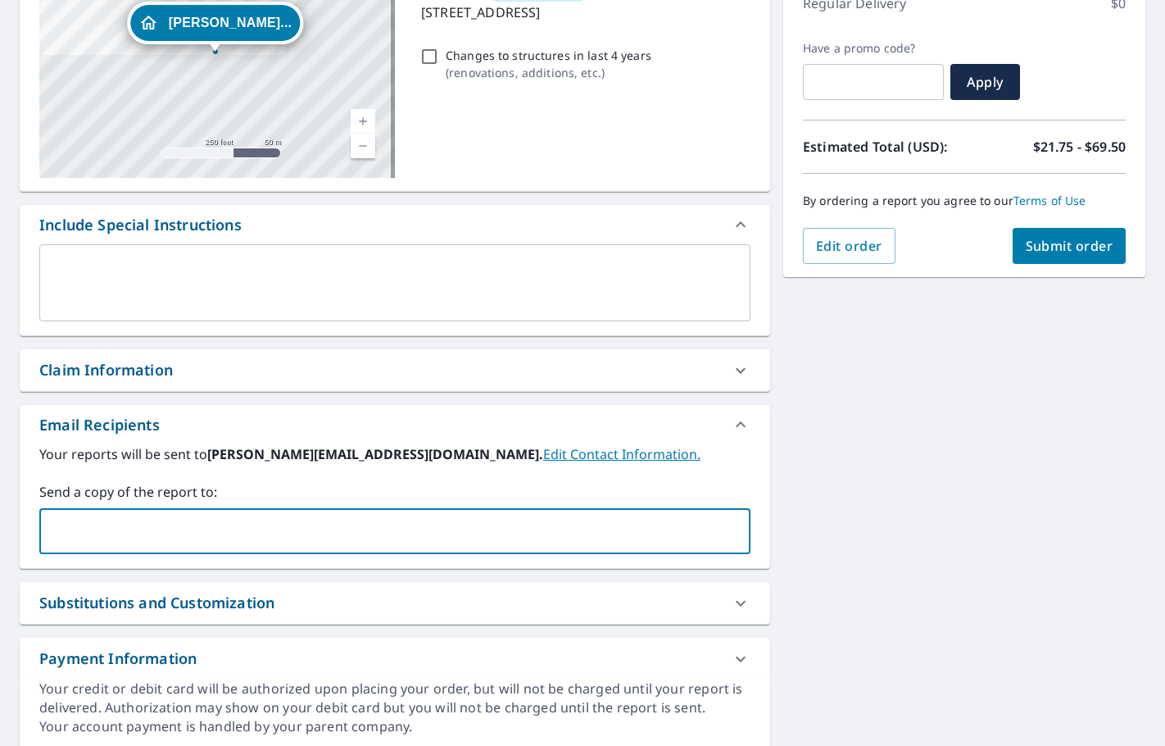
click at [98, 530] on input "text" at bounding box center [383, 530] width 672 height 31
type input "CALEB@SCHOENHERRROOFING.COM"
click at [1014, 261] on button "Submit order" at bounding box center [1070, 246] width 114 height 36
checkbox input "true"
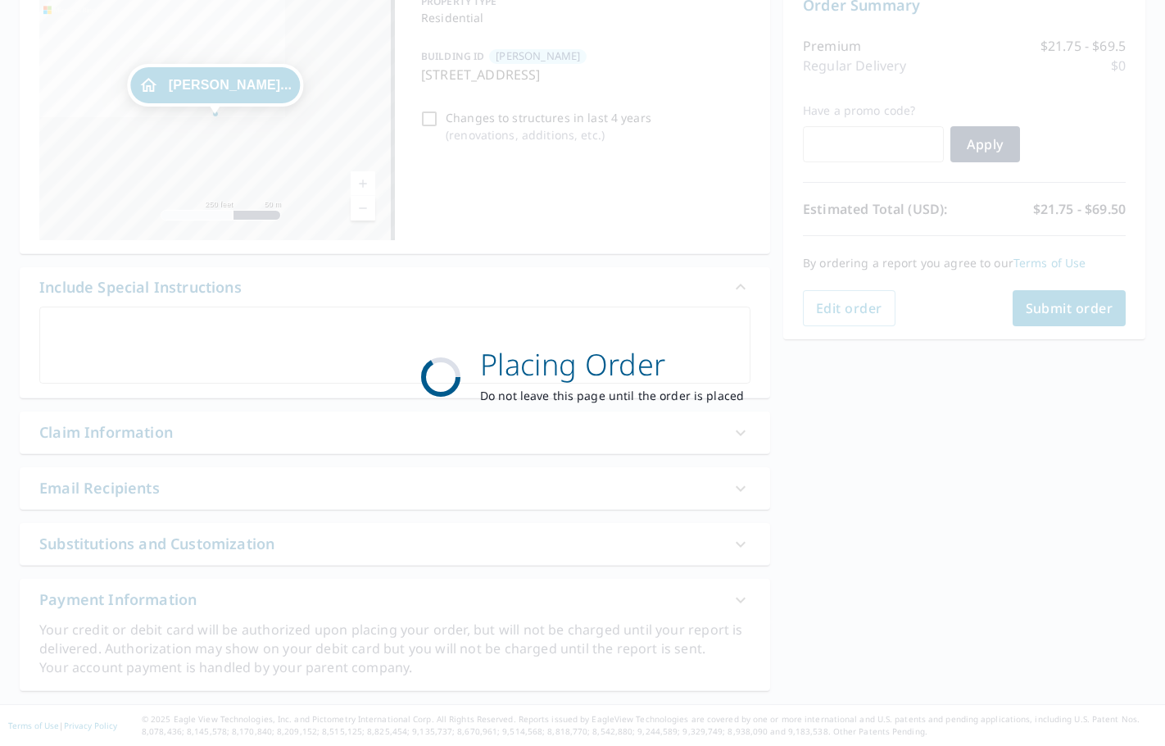
scroll to position [184, 0]
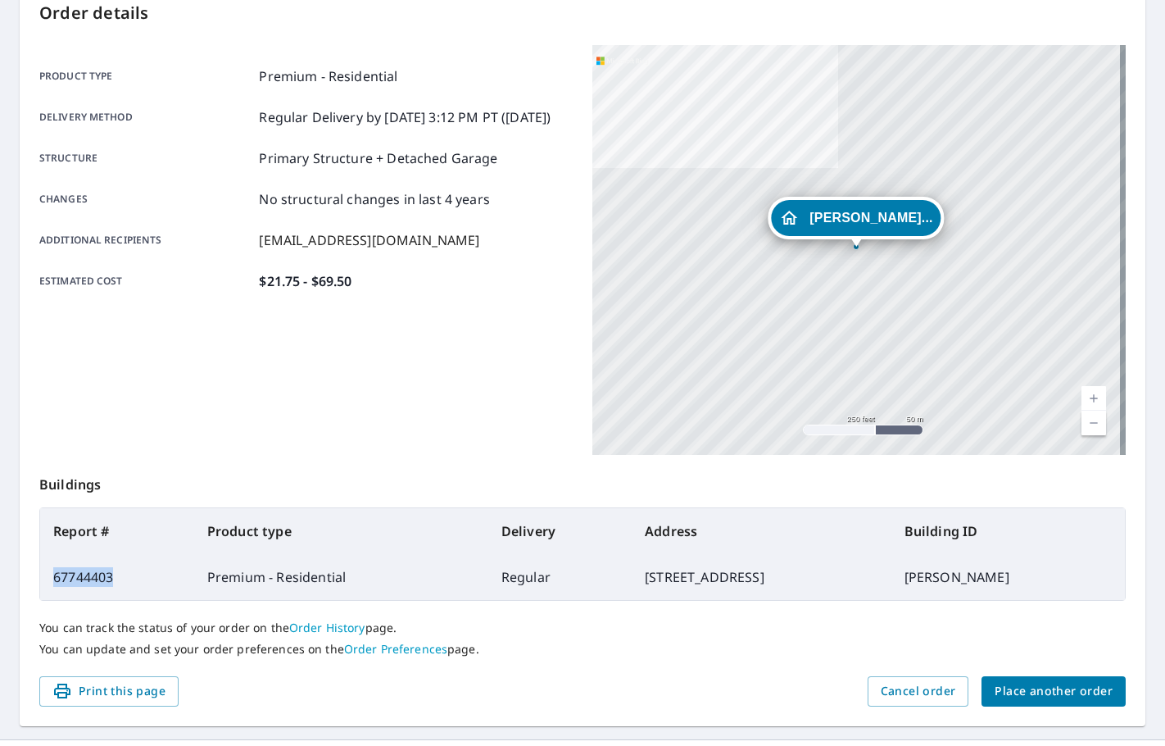
drag, startPoint x: 70, startPoint y: 587, endPoint x: 51, endPoint y: 578, distance: 20.9
click at [51, 578] on td "67744403" at bounding box center [117, 577] width 154 height 46
copy td "67744403"
click at [1017, 690] on span "Place another order" at bounding box center [1054, 691] width 118 height 20
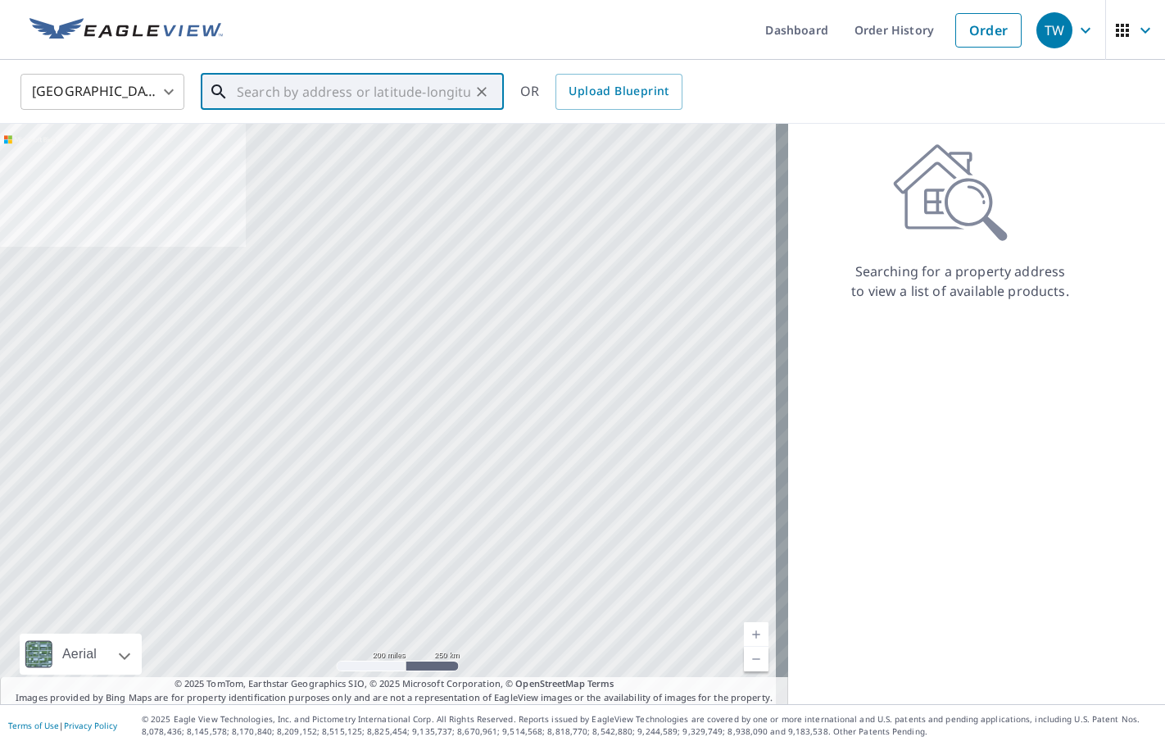
click at [297, 99] on input "text" at bounding box center [354, 92] width 234 height 46
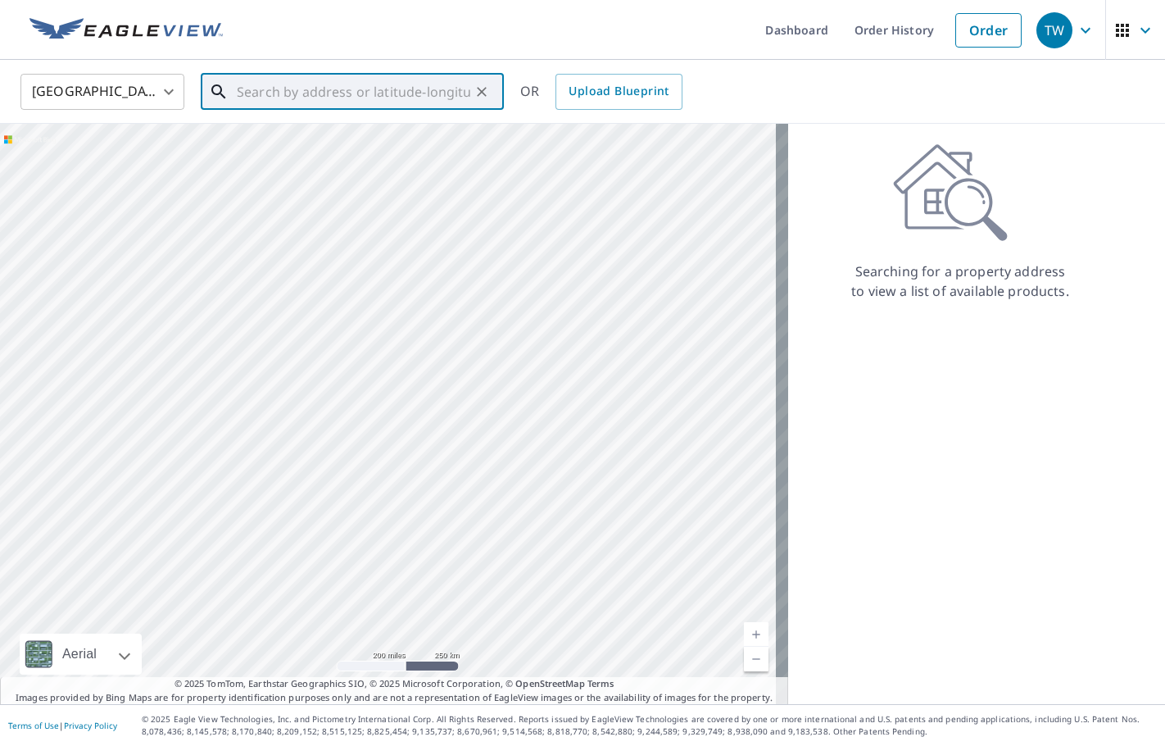
paste input "1771 Iman Road Canton, MI 48188"
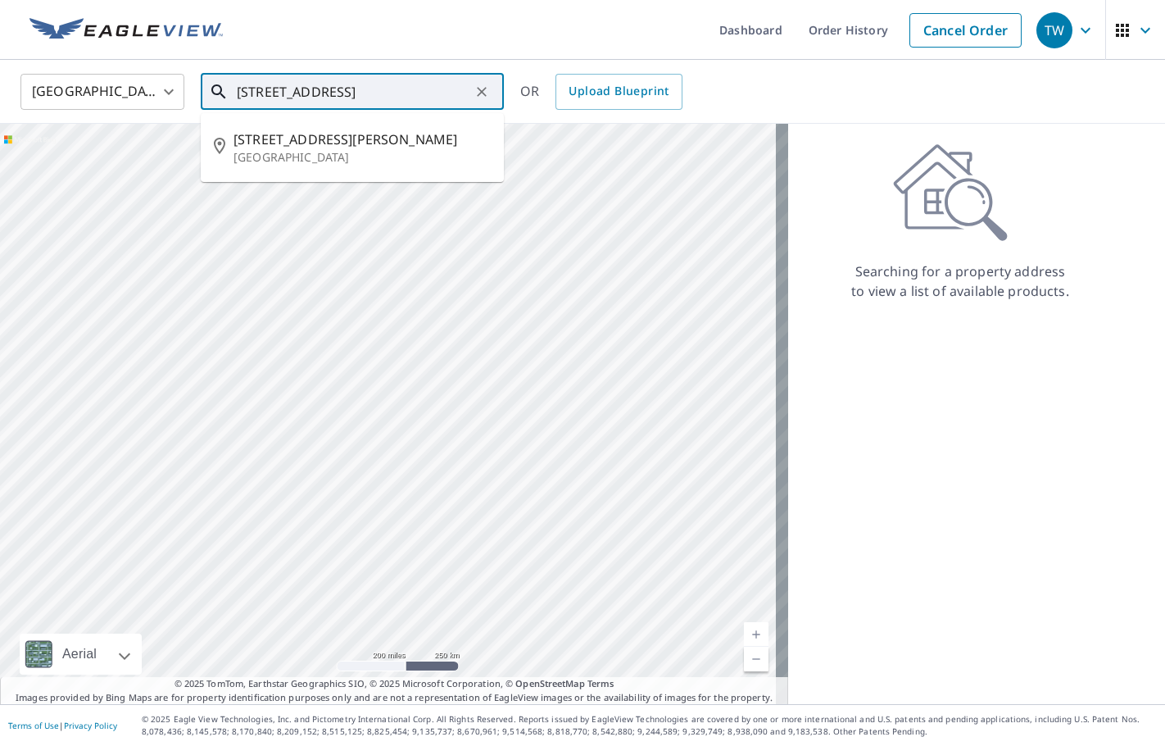
type input "1771 Iman Road Canton, MI 48188"
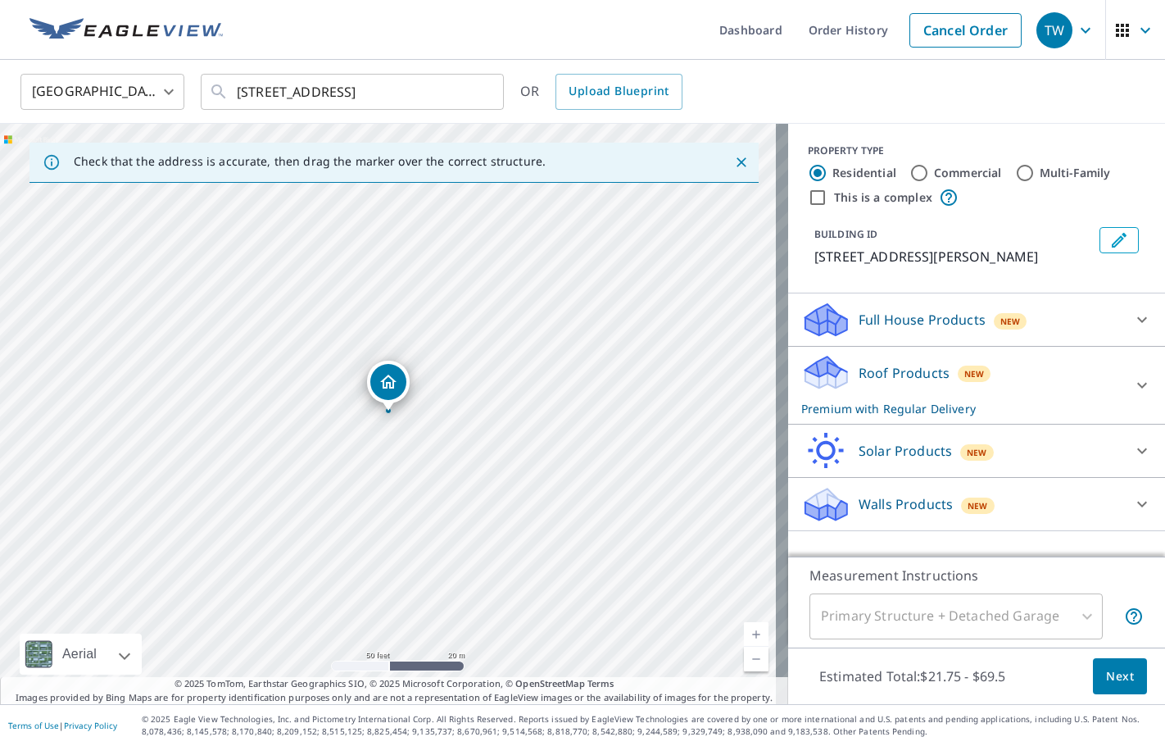
click at [1120, 233] on button "Edit building 1" at bounding box center [1119, 240] width 39 height 26
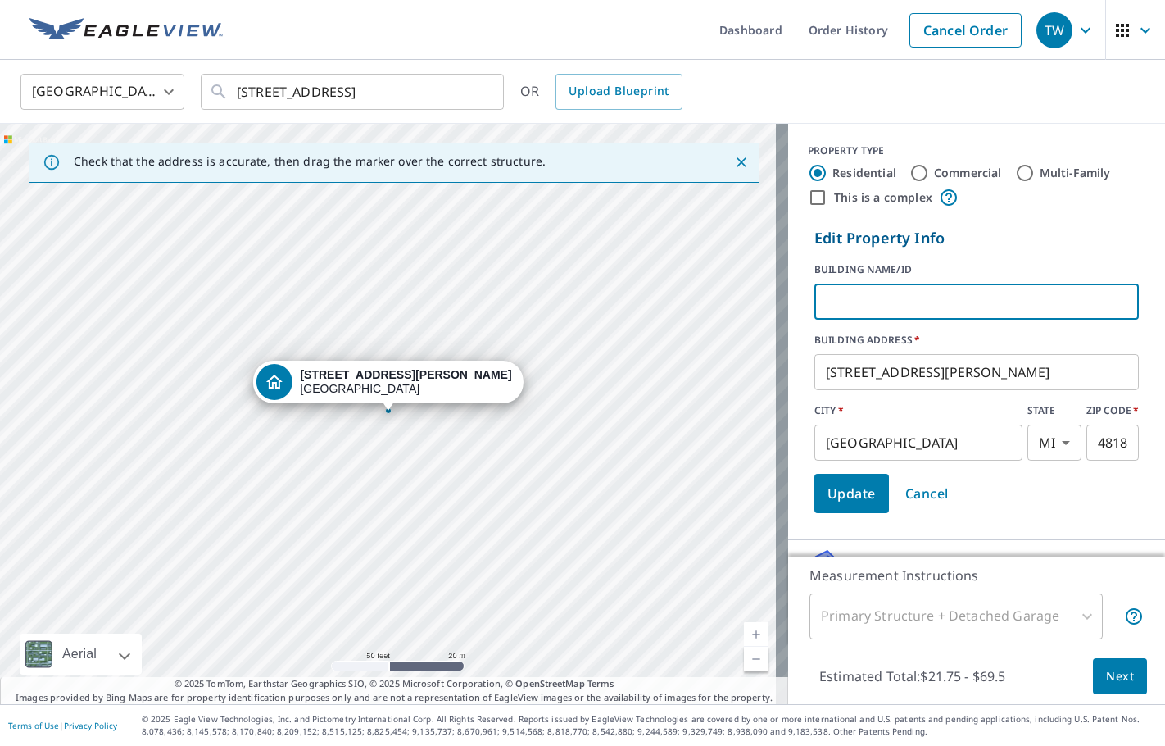
click at [953, 302] on input "text" at bounding box center [977, 302] width 324 height 46
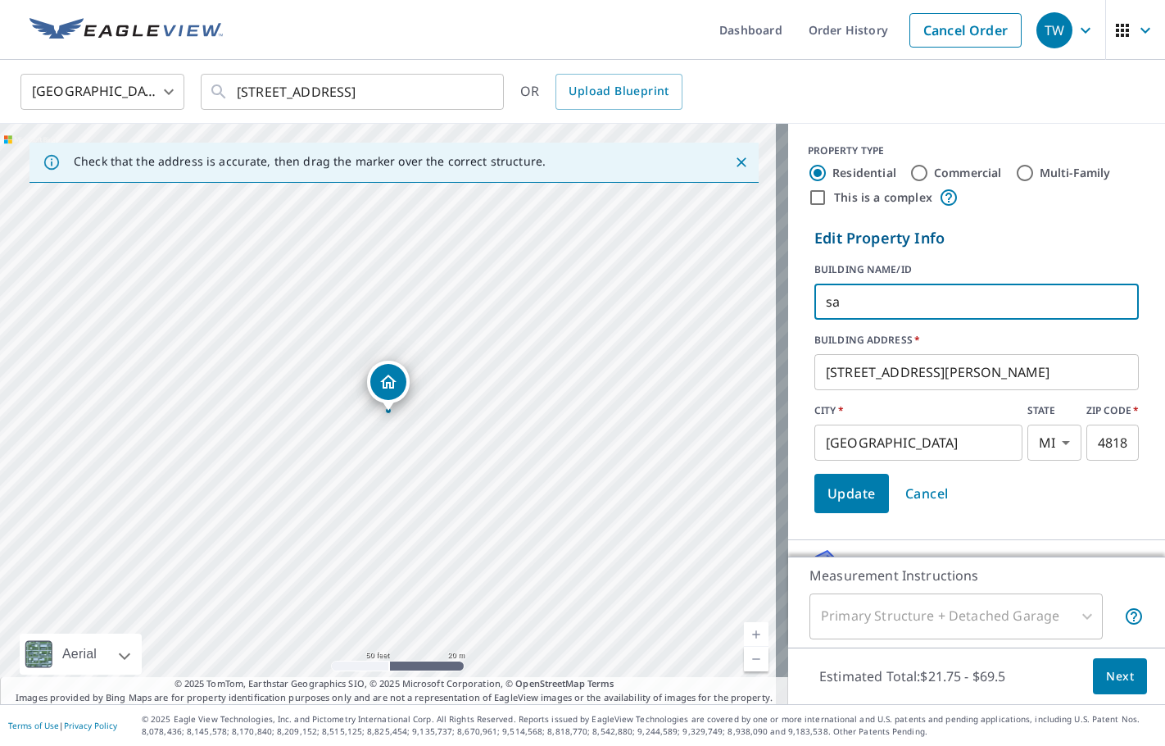
type input "s"
type input "SAAD HUSAIN"
click at [856, 498] on span "Update" at bounding box center [852, 493] width 48 height 23
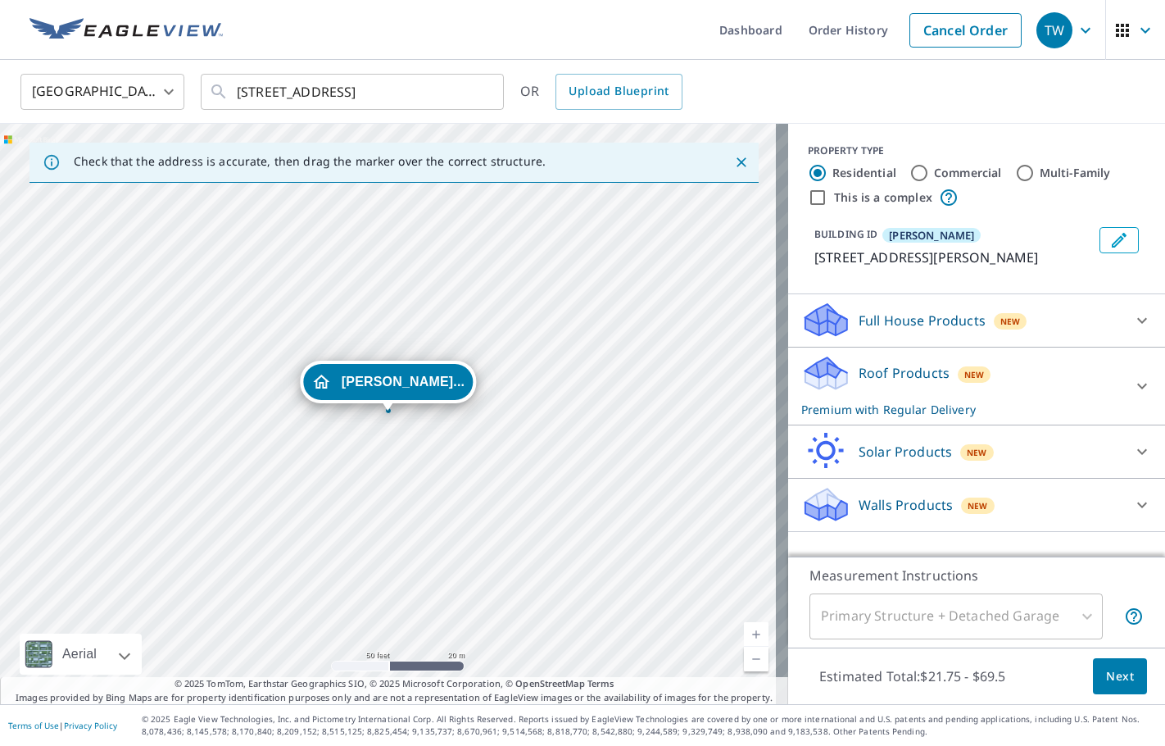
click at [1132, 390] on icon at bounding box center [1142, 386] width 20 height 20
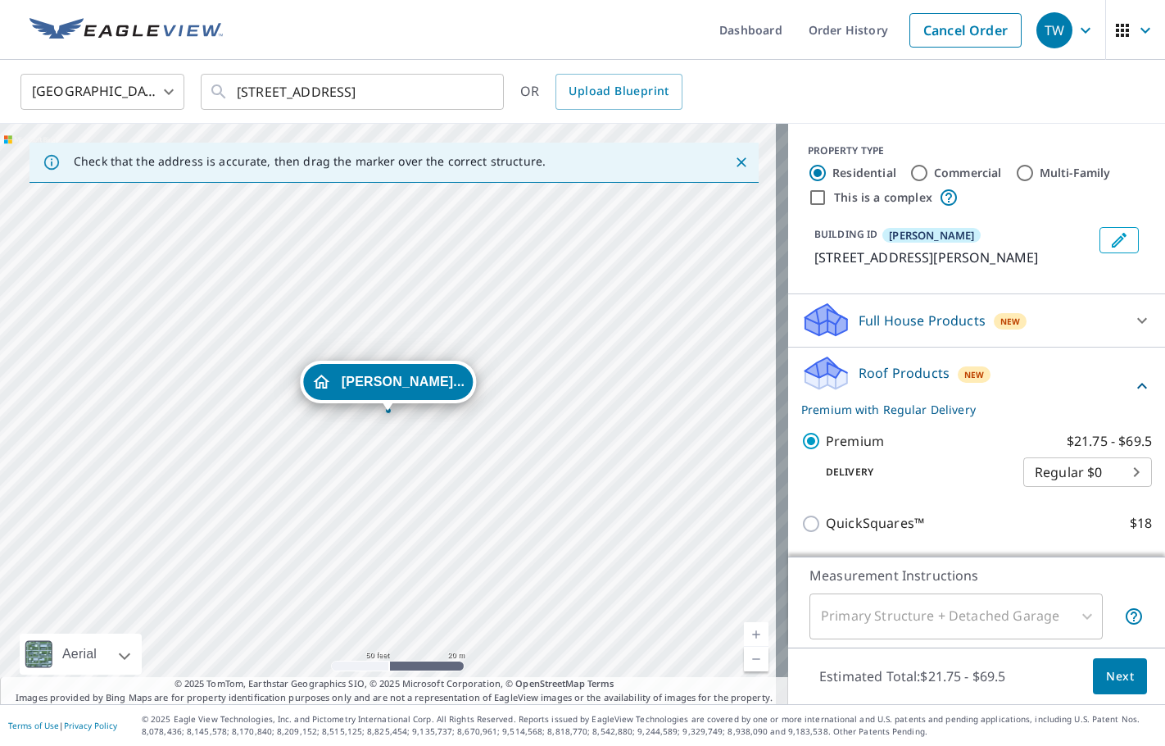
click at [1112, 668] on span "Next" at bounding box center [1120, 676] width 28 height 20
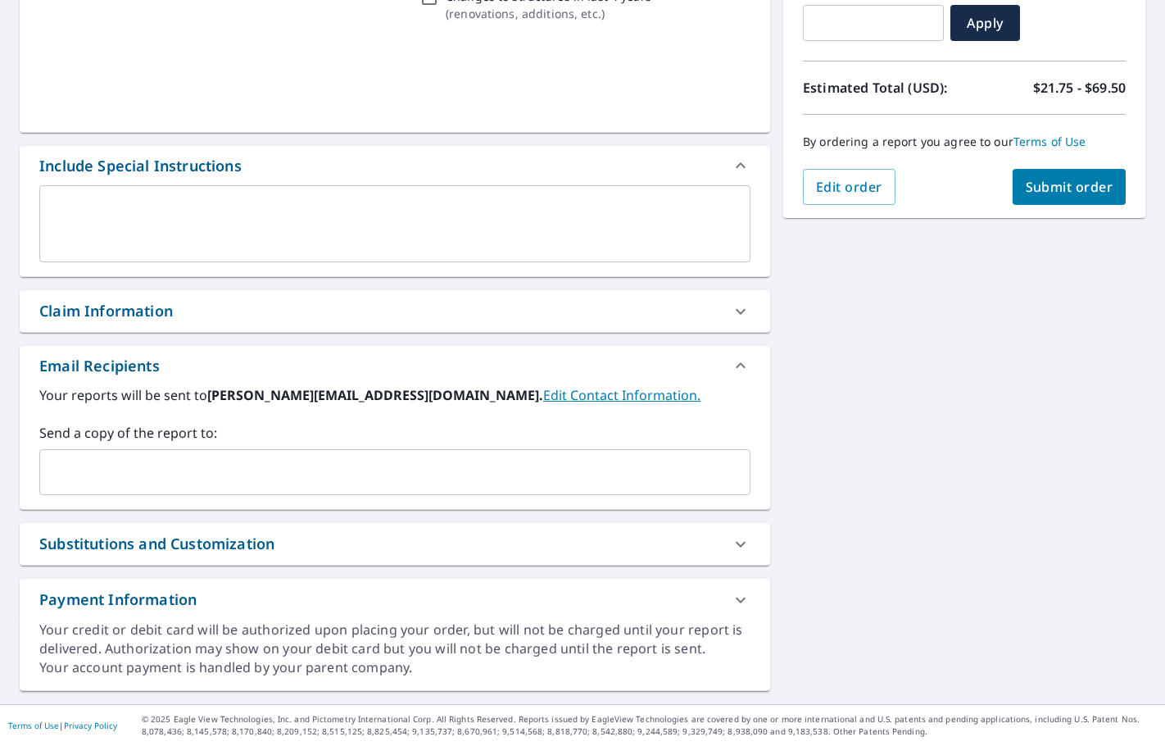
scroll to position [305, 0]
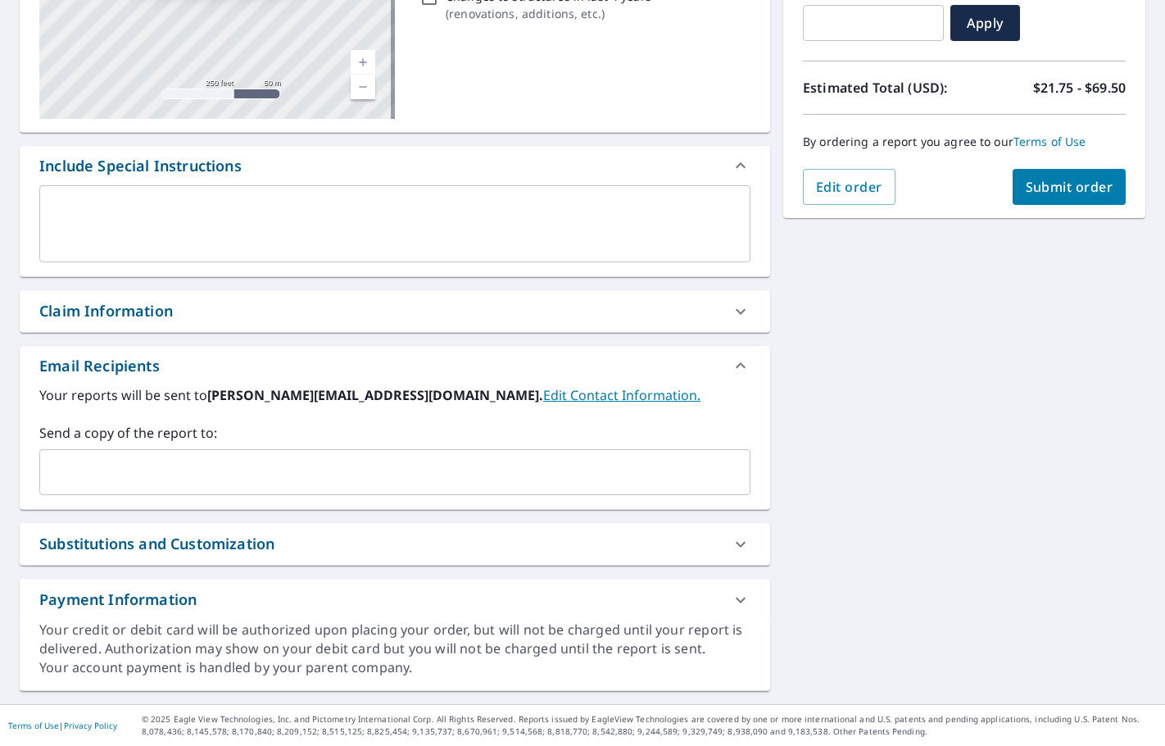
click at [109, 479] on input "text" at bounding box center [383, 471] width 672 height 31
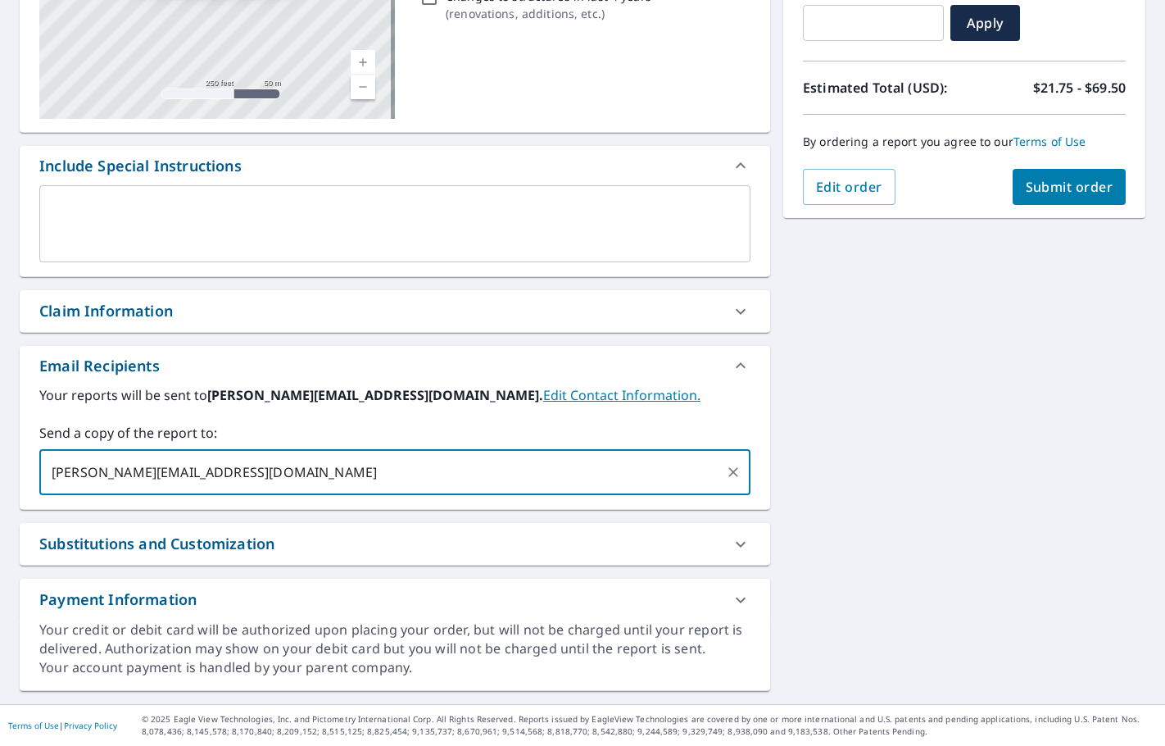
type input "NATE@SCHOENHERRROOFING.COM"
click at [1057, 197] on button "Submit order" at bounding box center [1070, 187] width 114 height 36
checkbox input "true"
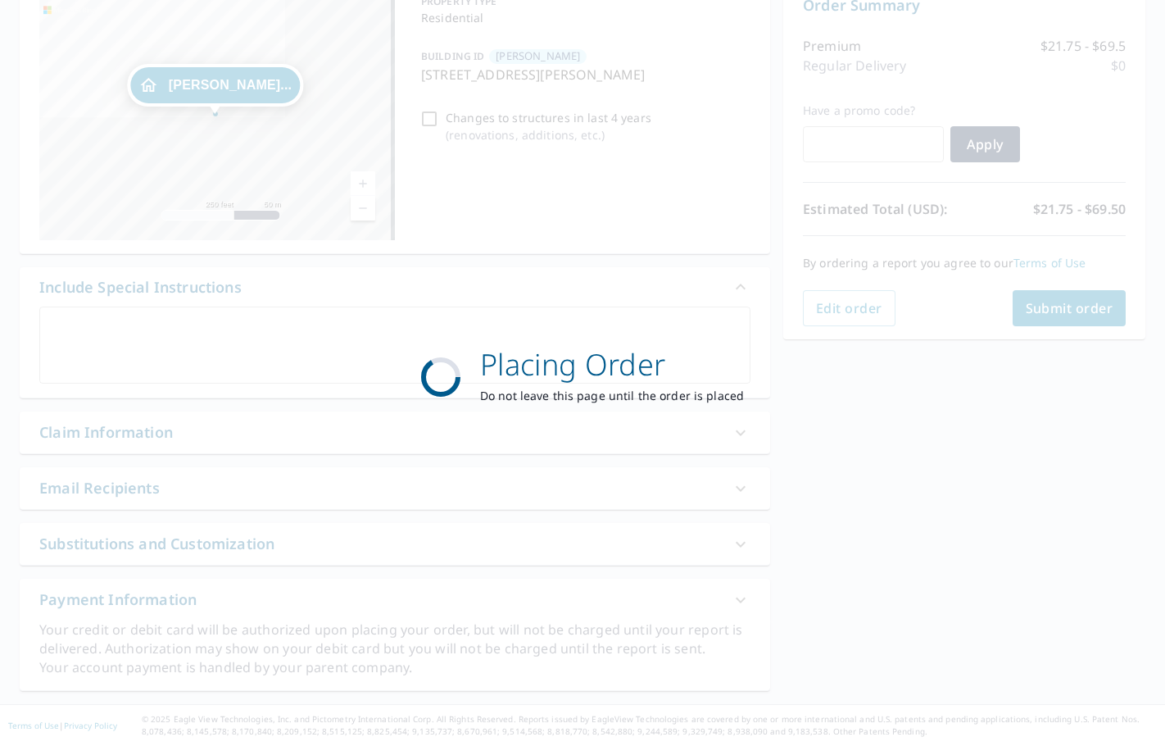
scroll to position [184, 0]
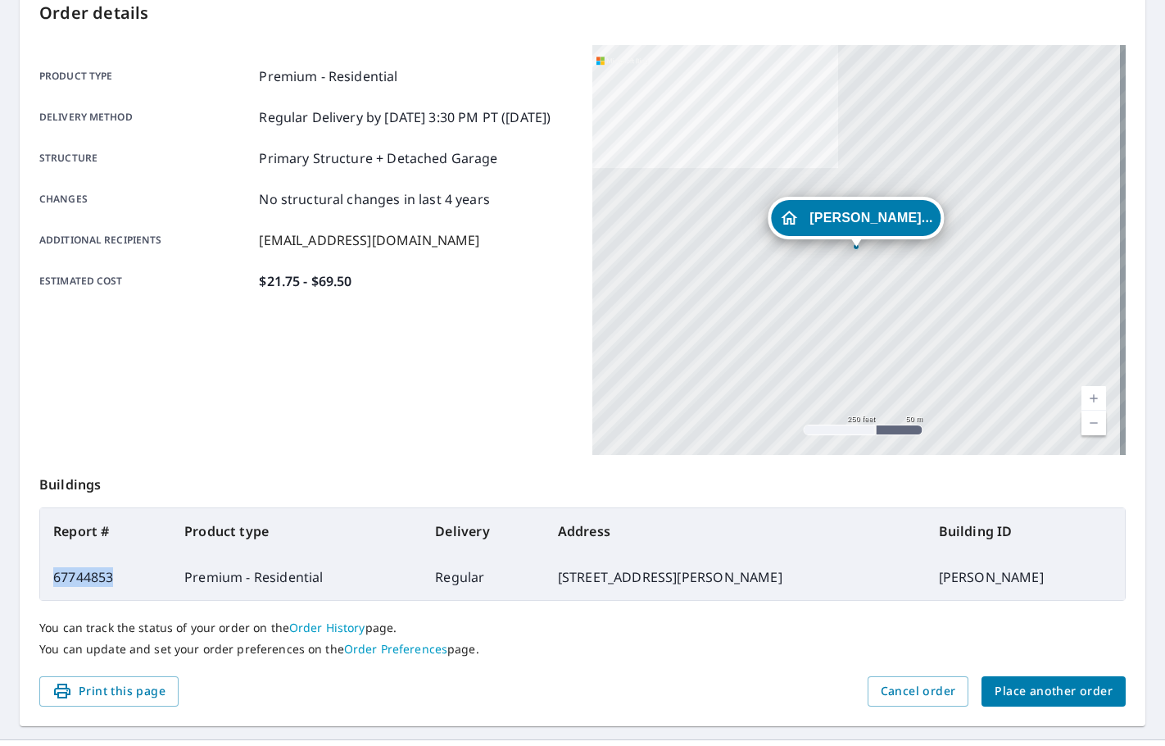
drag, startPoint x: 115, startPoint y: 579, endPoint x: 43, endPoint y: 576, distance: 71.3
click at [43, 576] on td "67744853" at bounding box center [105, 577] width 131 height 46
copy td "67744853"
